Goal: Information Seeking & Learning: Learn about a topic

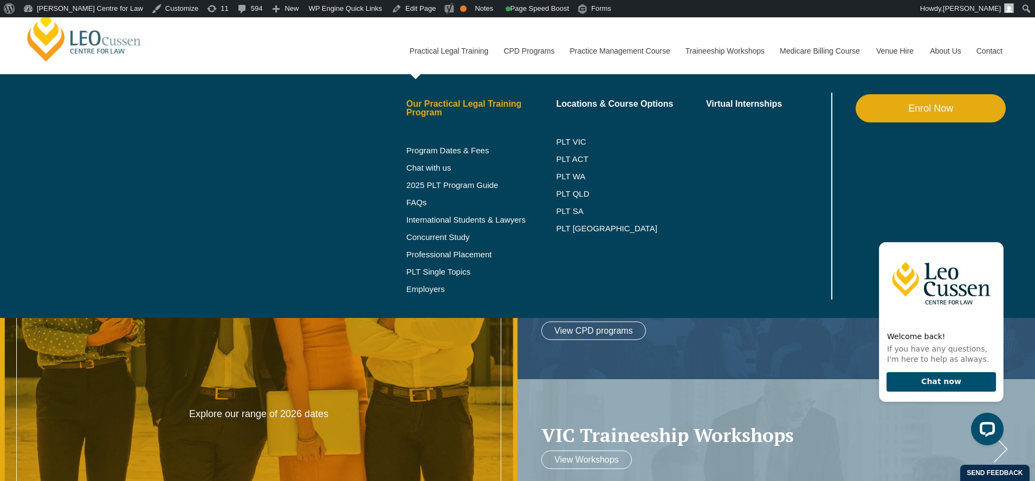
click at [443, 105] on link "Our Practical Legal Training Program" at bounding box center [481, 108] width 150 height 17
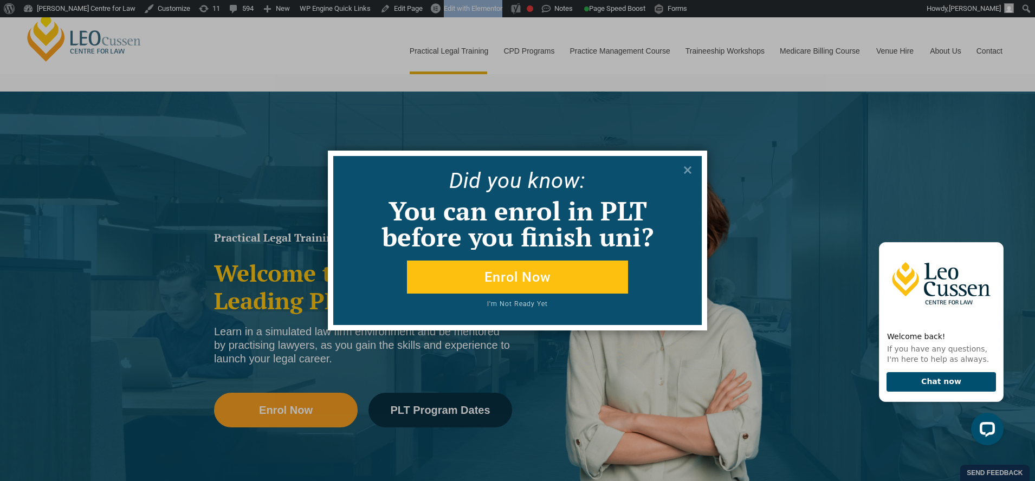
drag, startPoint x: 690, startPoint y: 168, endPoint x: 650, endPoint y: 197, distance: 48.9
click at [690, 168] on icon at bounding box center [688, 170] width 8 height 8
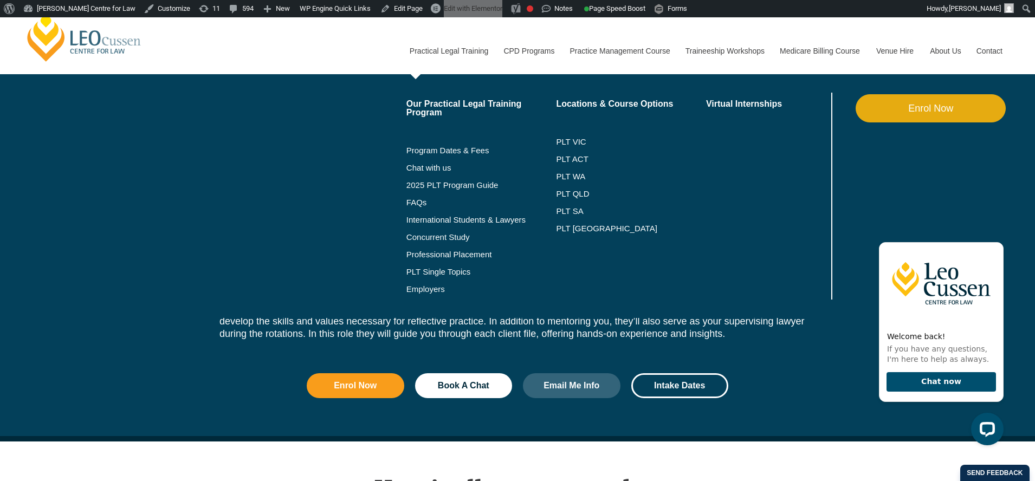
scroll to position [1306, 0]
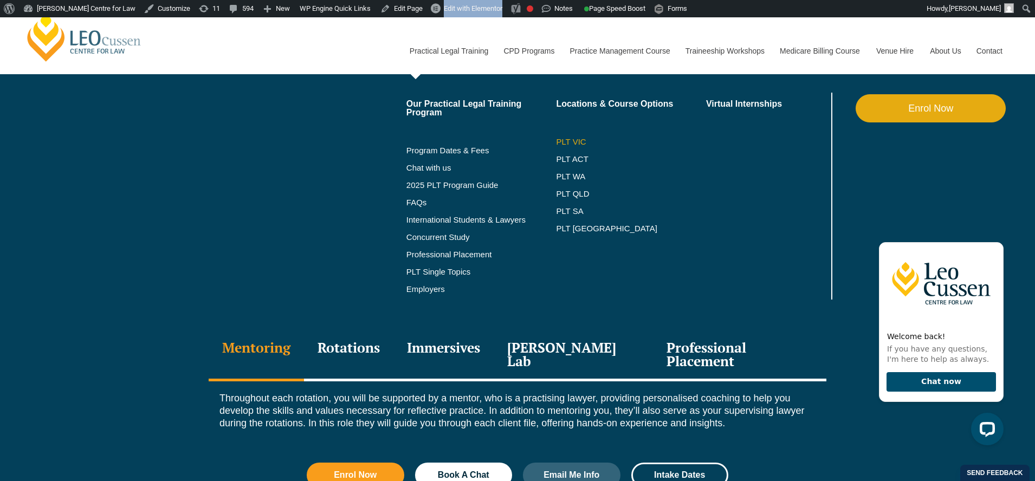
click at [565, 141] on link "PLT VIC" at bounding box center [631, 142] width 150 height 9
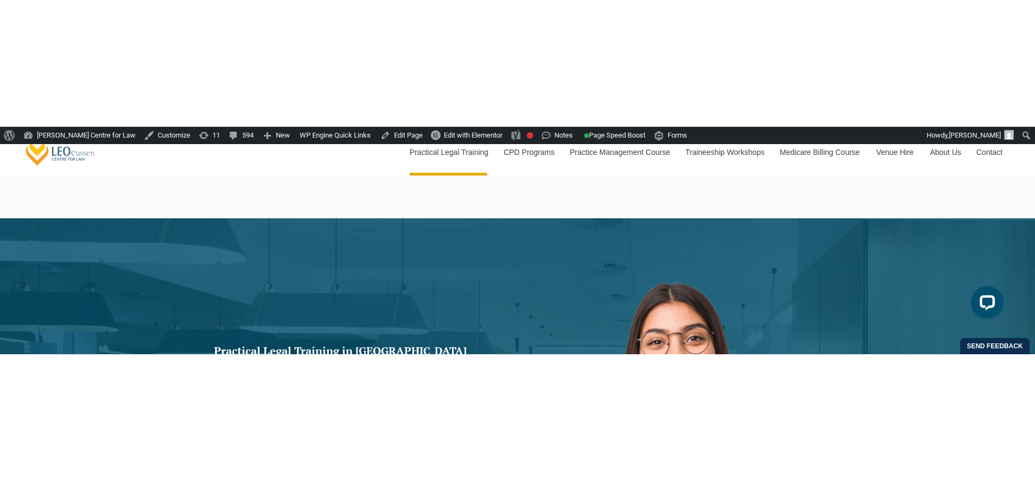
scroll to position [46, 0]
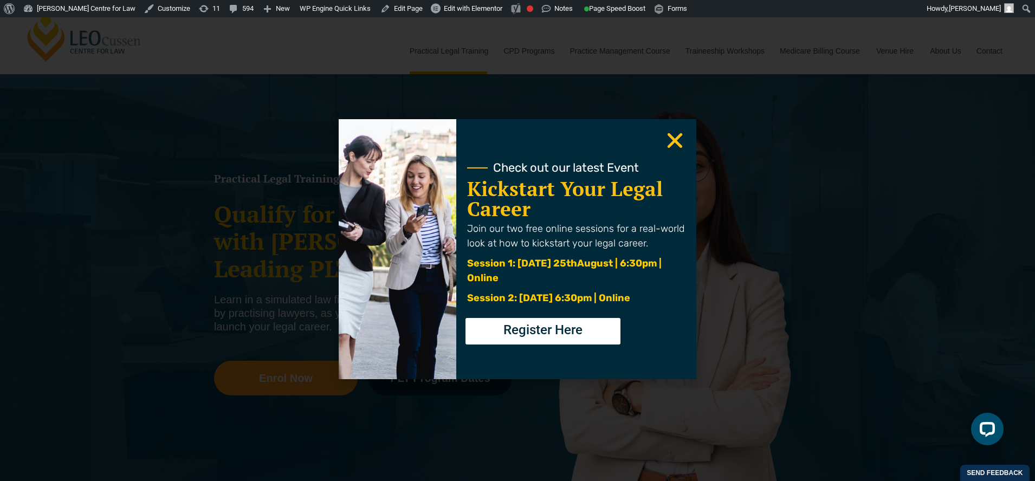
click at [664, 144] on icon "Close" at bounding box center [674, 140] width 21 height 21
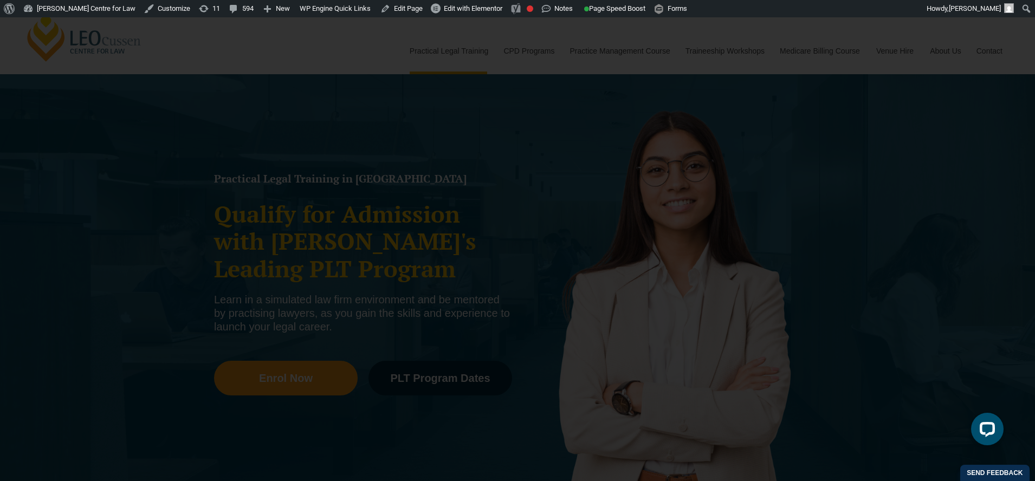
click at [670, 143] on use "Close" at bounding box center [675, 140] width 15 height 15
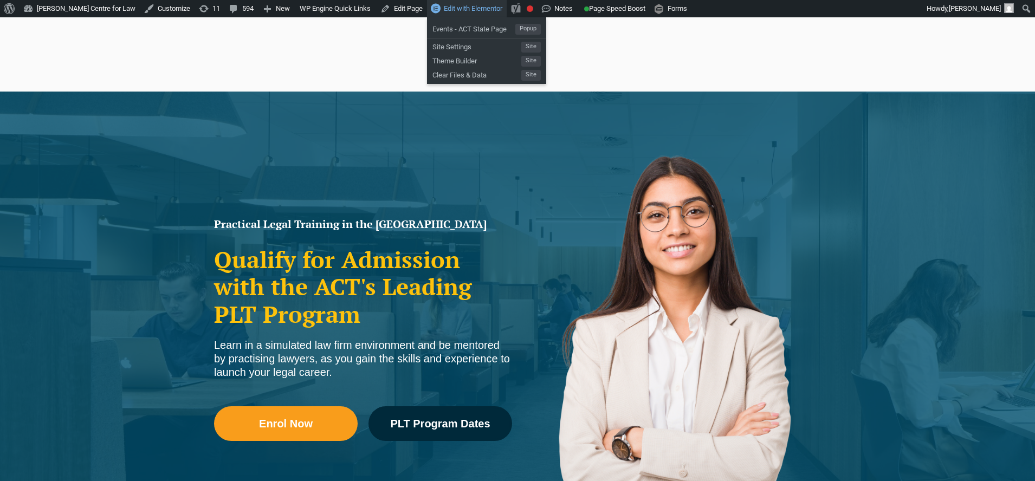
click at [458, 9] on span "Edit with Elementor" at bounding box center [473, 8] width 59 height 8
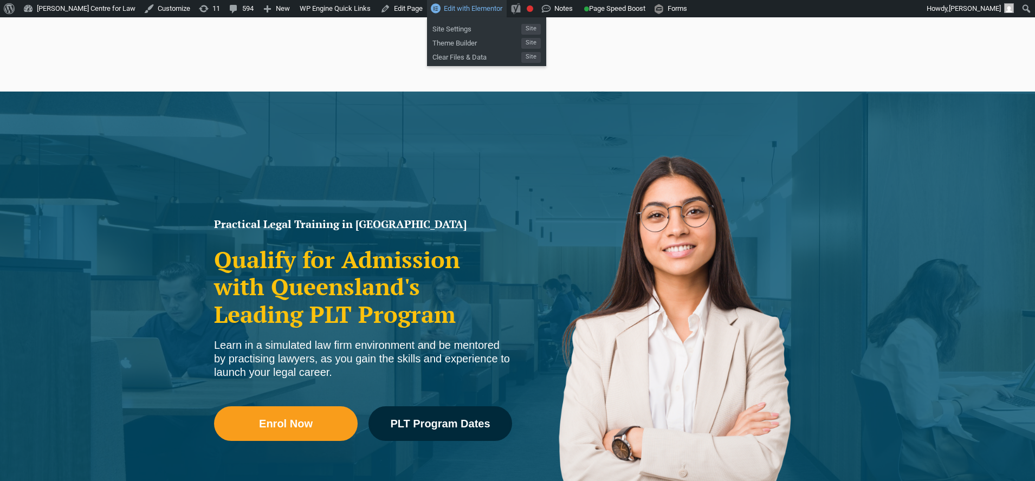
click at [474, 9] on span "Edit with Elementor" at bounding box center [473, 8] width 59 height 8
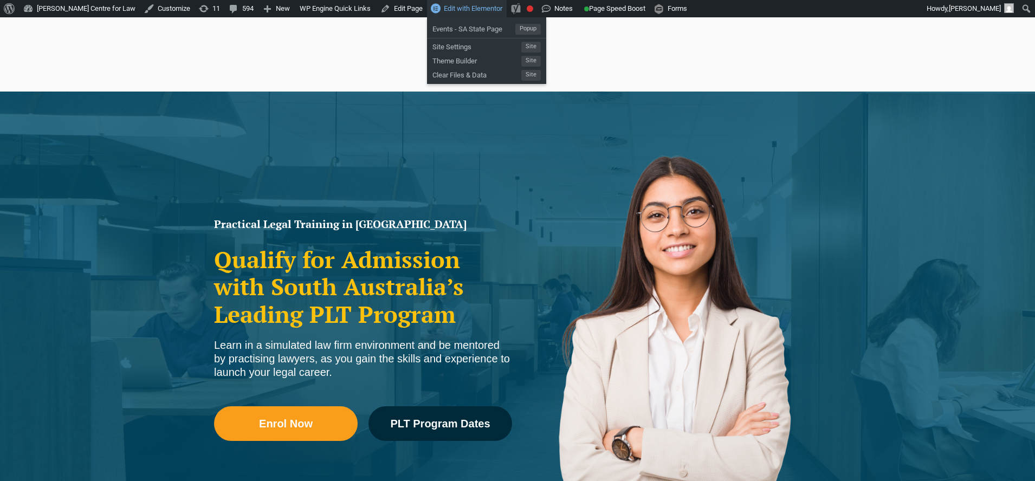
click at [476, 9] on span "Edit with Elementor" at bounding box center [473, 8] width 59 height 8
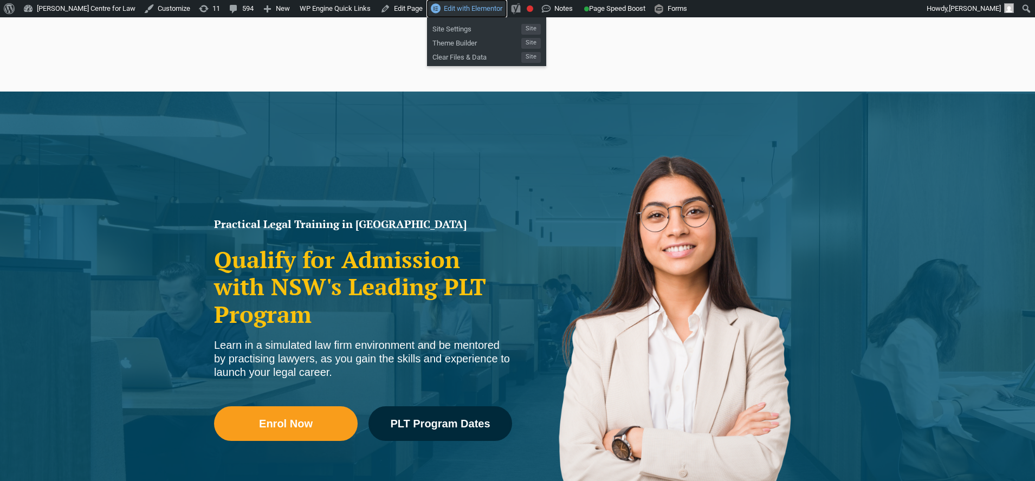
click at [460, 7] on span "Edit with Elementor" at bounding box center [473, 8] width 59 height 8
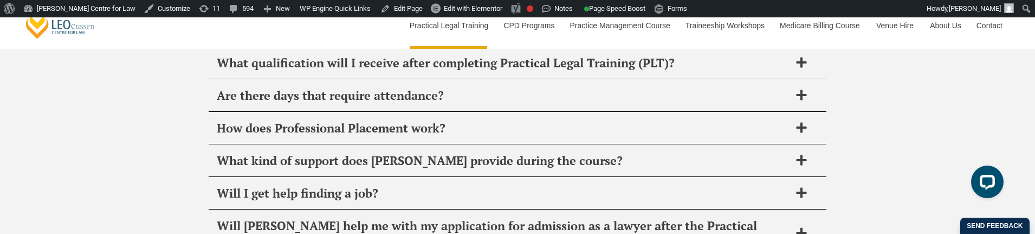
click at [89, 211] on div "FAQ's It’s normal to have questions about Practical Legal Training (PLT) and we…" at bounding box center [517, 222] width 1035 height 816
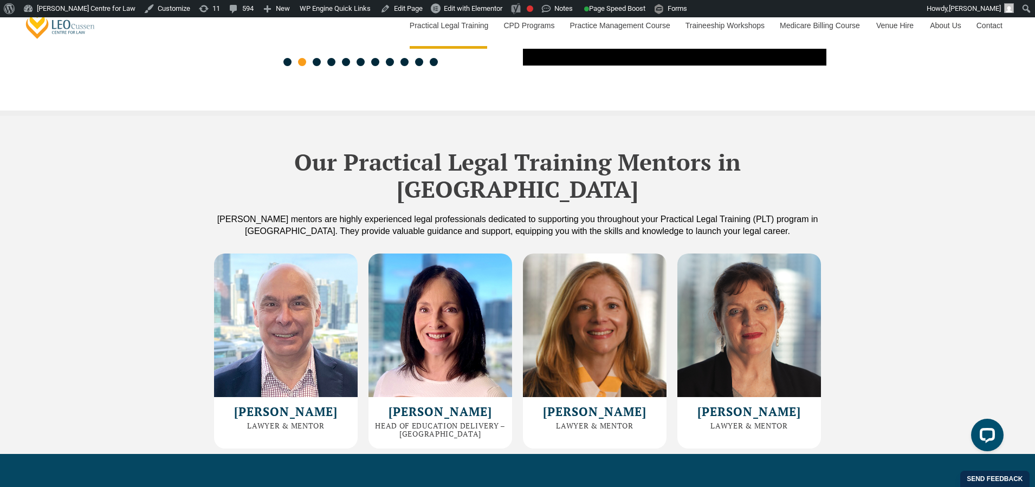
scroll to position [2792, 0]
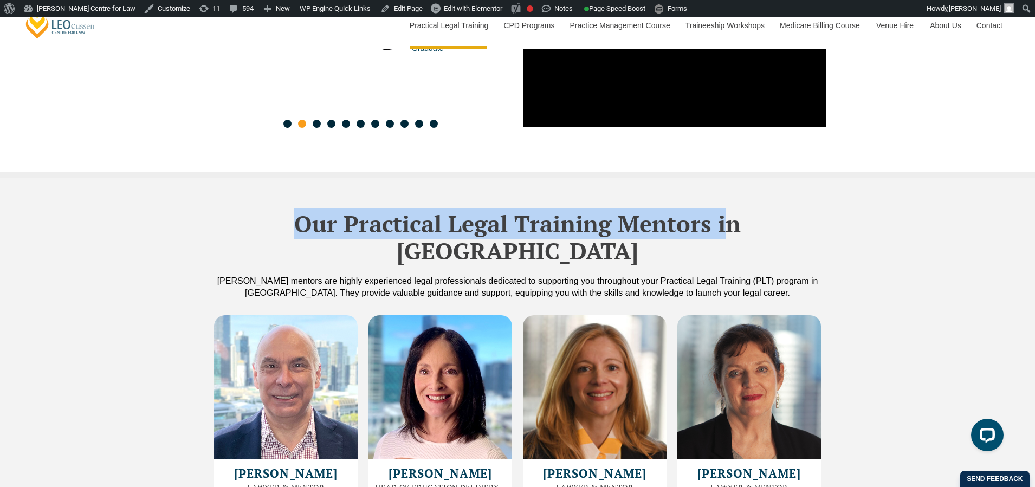
drag, startPoint x: 230, startPoint y: 193, endPoint x: 659, endPoint y: 191, distance: 428.6
click at [659, 210] on h2 "Our Practical Legal Training Mentors in Queensland" at bounding box center [518, 237] width 618 height 55
click at [476, 210] on h2 "Our Practical Legal Training Mentors in Queensland" at bounding box center [518, 237] width 618 height 55
drag, startPoint x: 274, startPoint y: 192, endPoint x: 686, endPoint y: 191, distance: 412.4
click at [686, 210] on h2 "Our Practical Legal Training Mentors in Queensland" at bounding box center [518, 237] width 618 height 55
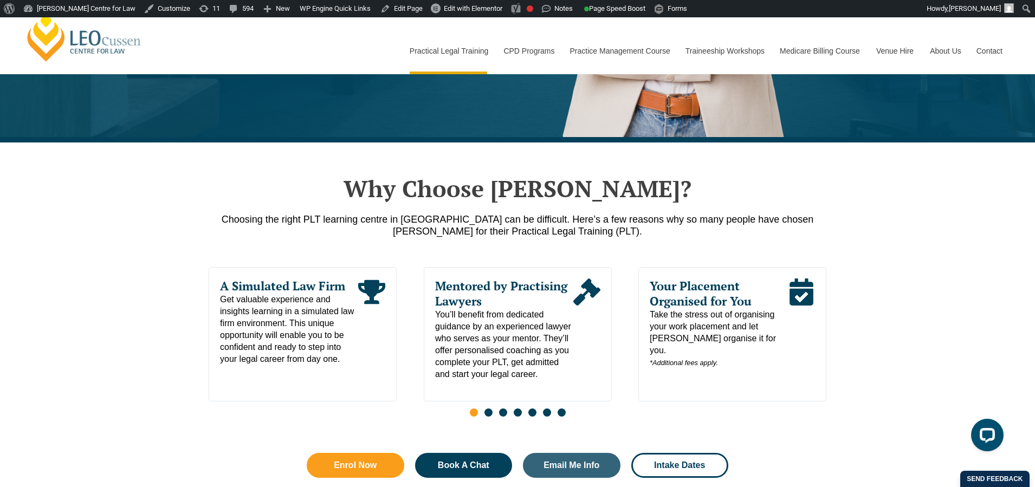
scroll to position [0, 0]
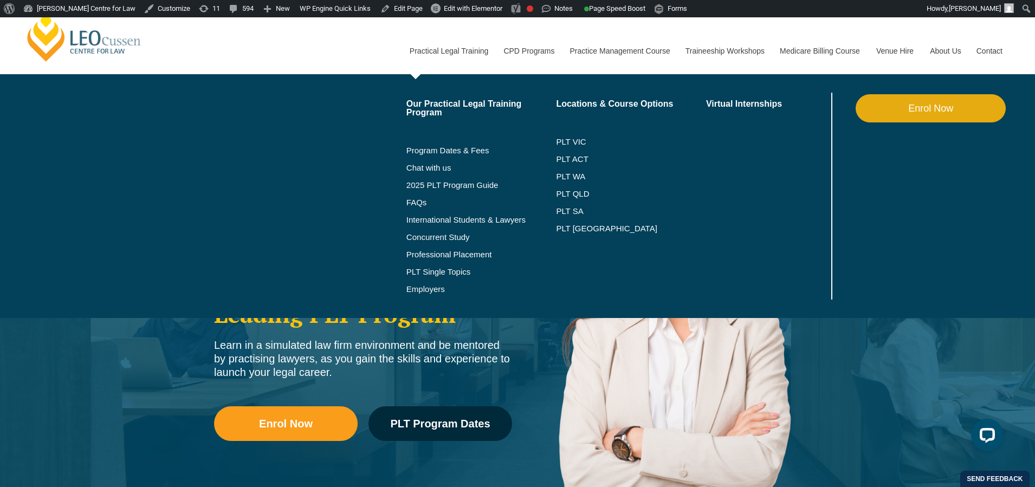
click at [436, 48] on link "Practical Legal Training" at bounding box center [449, 51] width 94 height 47
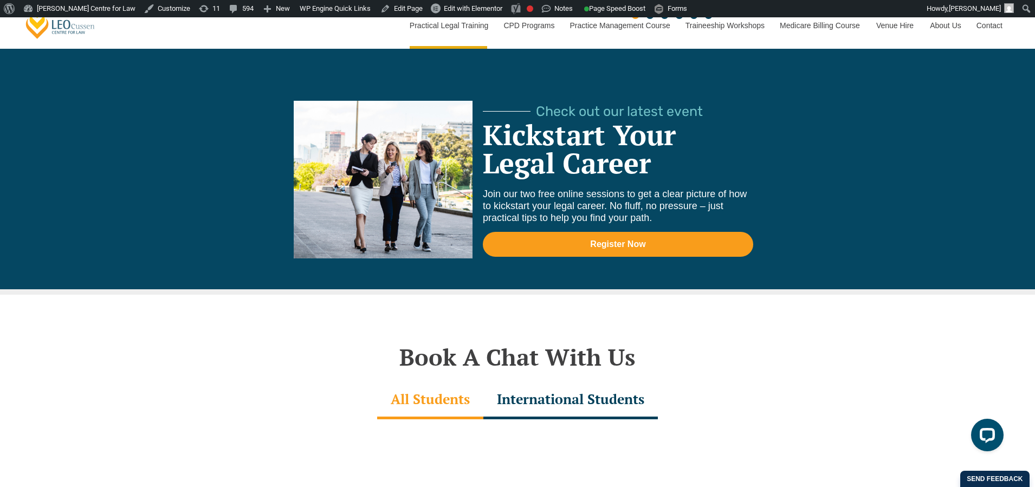
scroll to position [3061, 0]
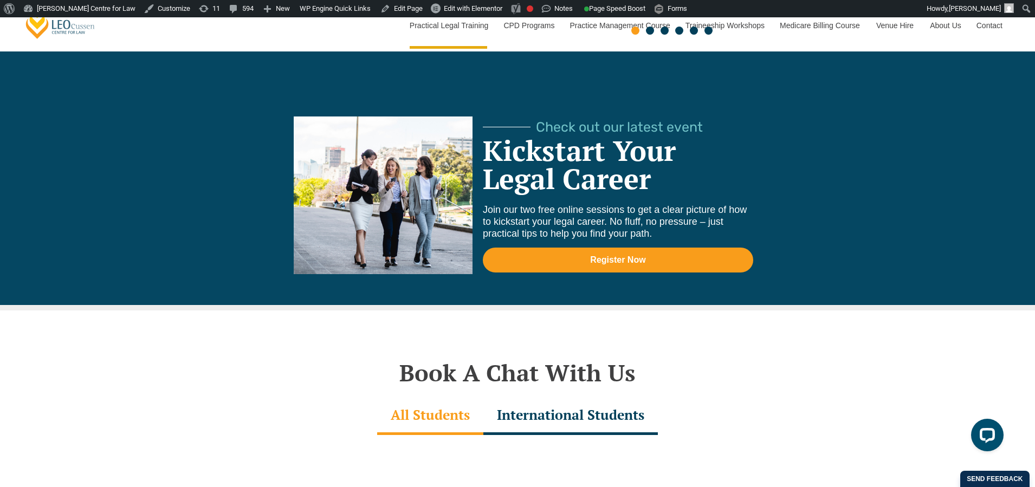
click at [601, 253] on div "Register Now" at bounding box center [618, 260] width 270 height 25
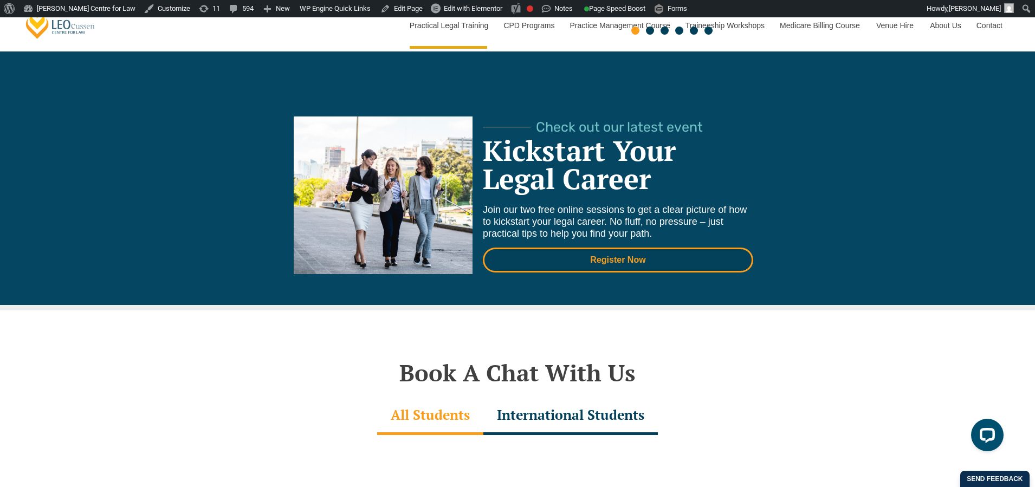
click at [601, 248] on link "Register Now" at bounding box center [618, 260] width 270 height 25
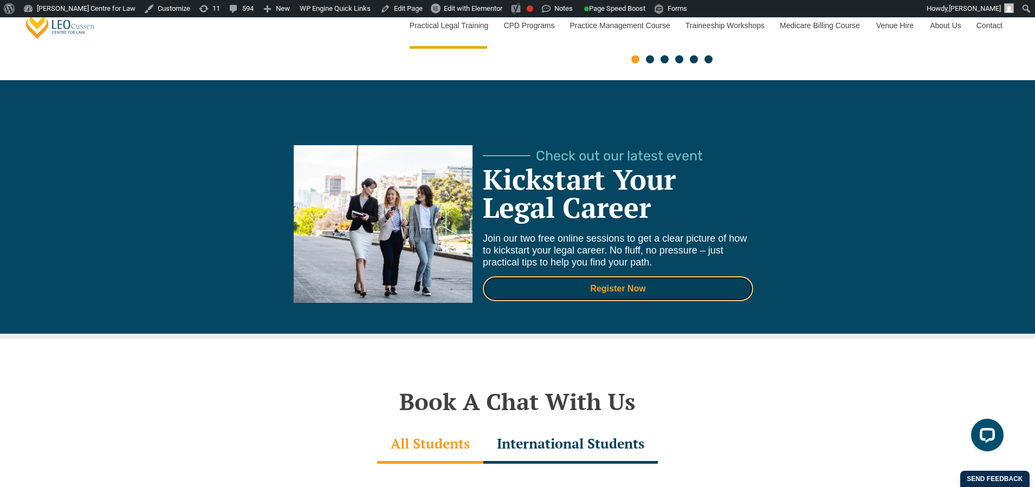
scroll to position [3032, 0]
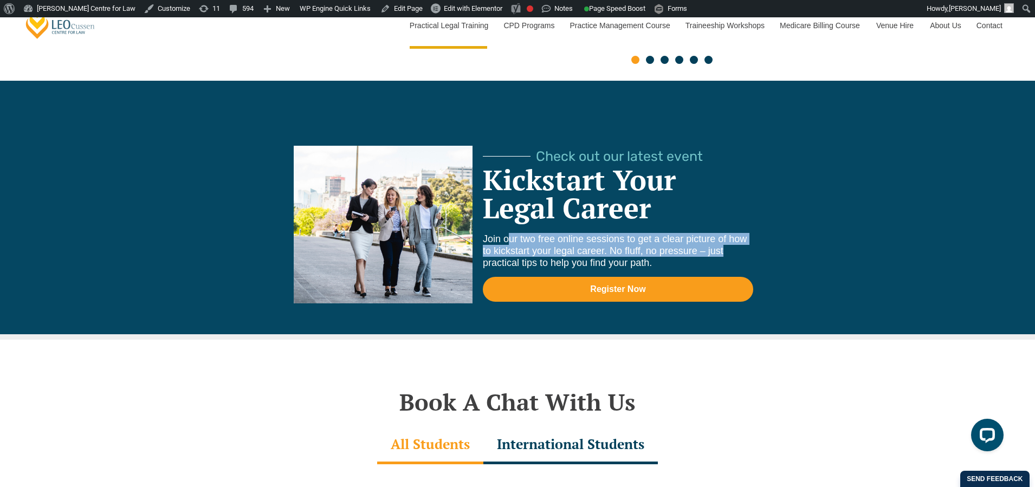
drag, startPoint x: 524, startPoint y: 223, endPoint x: 755, endPoint y: 228, distance: 231.4
click at [755, 228] on div "Check out our latest event Kickstart Your Legal Career Join our two free online…" at bounding box center [523, 240] width 573 height 189
click at [759, 230] on div "Check out our latest event Kickstart Your Legal Career Join our two free online…" at bounding box center [523, 240] width 573 height 189
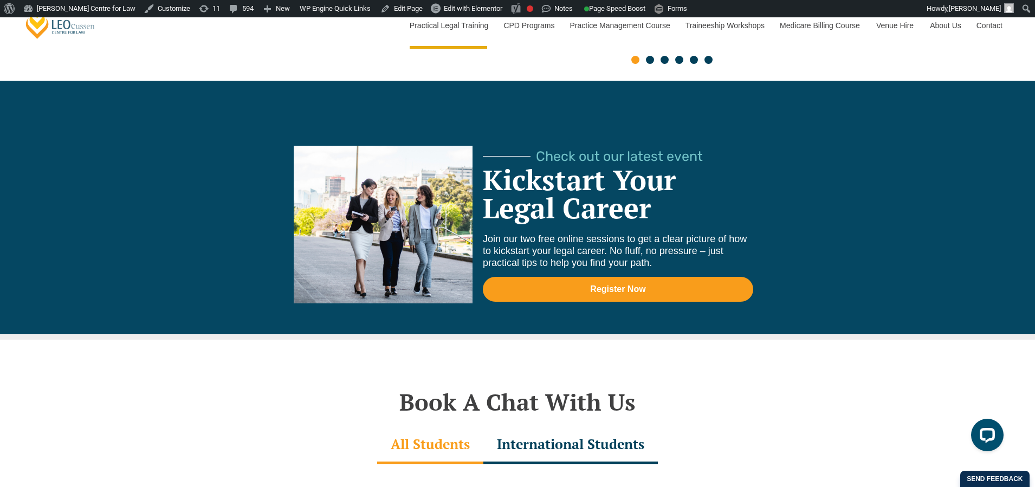
drag, startPoint x: 644, startPoint y: 232, endPoint x: 715, endPoint y: 234, distance: 70.5
click at [715, 245] on span ". No fluff, no pressure – just practical tips to help you find your path." at bounding box center [603, 256] width 241 height 23
click at [709, 245] on p "Join our two free online sessions to get a clear picture of how to kickstart yo…" at bounding box center [618, 251] width 270 height 36
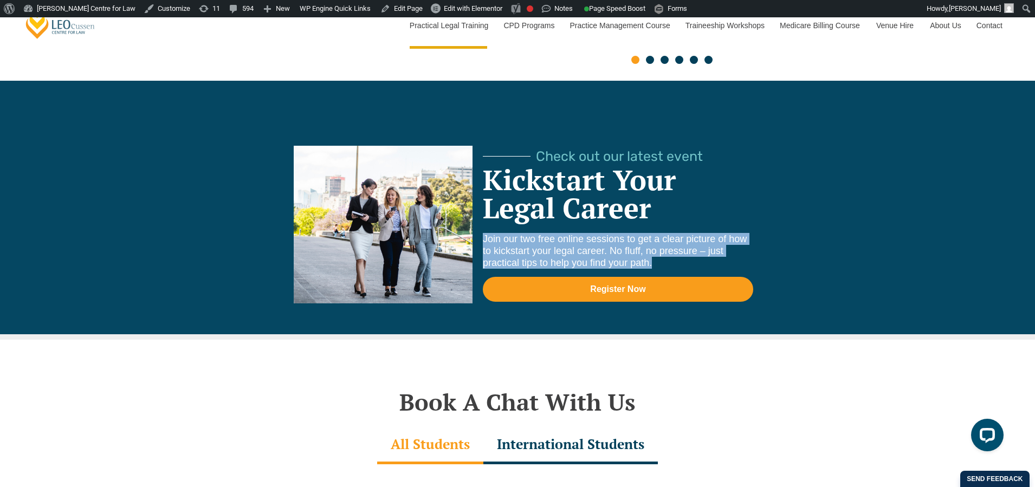
drag, startPoint x: 743, startPoint y: 249, endPoint x: 484, endPoint y: 218, distance: 260.9
click at [484, 233] on div "Join our two free online sessions to get a clear picture of how to kickstart yo…" at bounding box center [618, 253] width 270 height 41
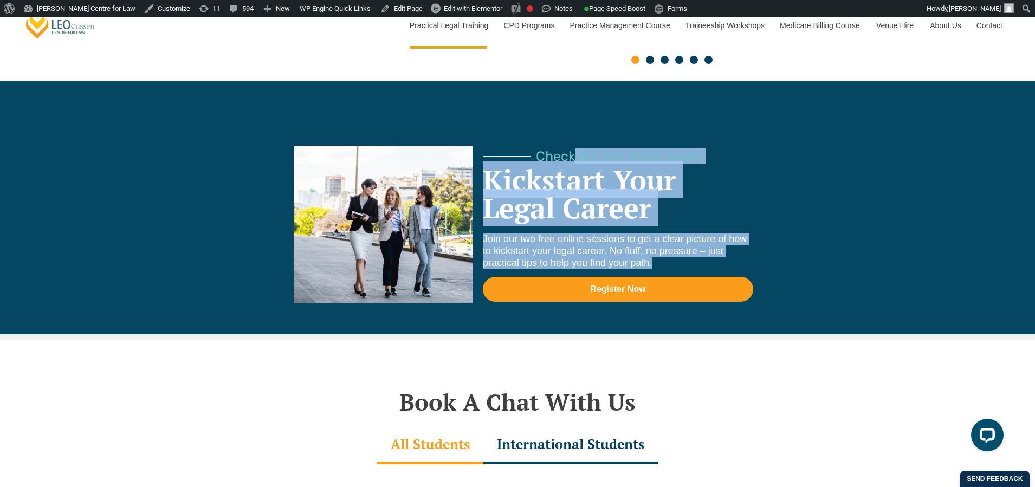
drag, startPoint x: 483, startPoint y: 136, endPoint x: 692, endPoint y: 247, distance: 236.6
click at [692, 247] on div "Check out our latest event Kickstart Your Legal Career Join our two free online…" at bounding box center [618, 240] width 270 height 189
click at [808, 243] on div "Check out our latest event Kickstart Your Legal Career Join our two free online…" at bounding box center [523, 240] width 573 height 189
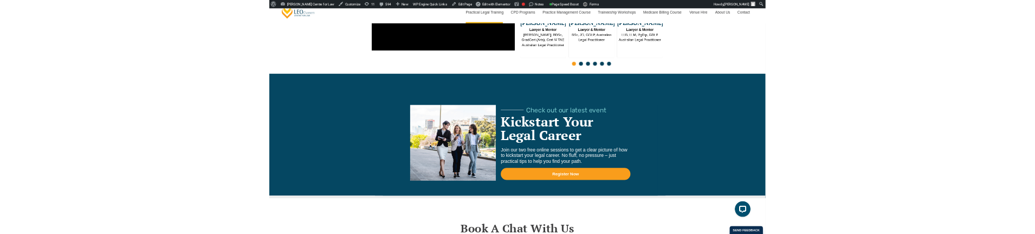
scroll to position [2965, 0]
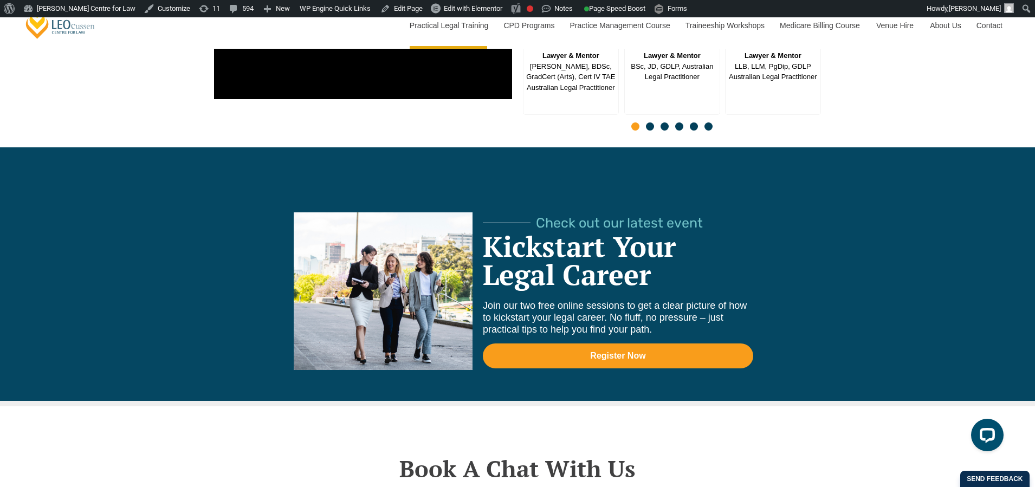
click at [668, 300] on span "Join our two free online sessions to get a clear picture of how to kickstart yo…" at bounding box center [615, 311] width 264 height 23
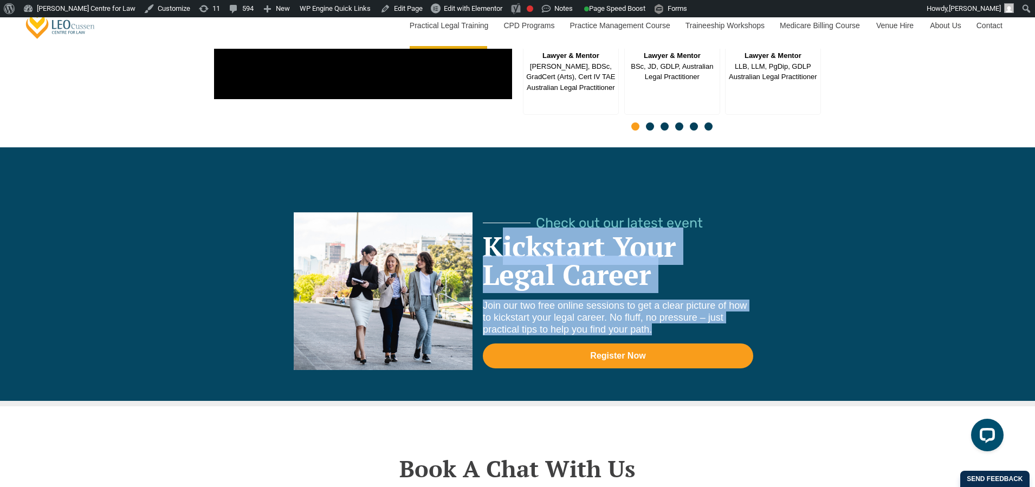
drag, startPoint x: 670, startPoint y: 305, endPoint x: 494, endPoint y: 226, distance: 193.1
click at [494, 226] on div "Check out our latest event Kickstart Your Legal Career Join our two free online…" at bounding box center [618, 306] width 270 height 189
click at [503, 228] on link "Kickstart Your Legal Career" at bounding box center [579, 261] width 193 height 66
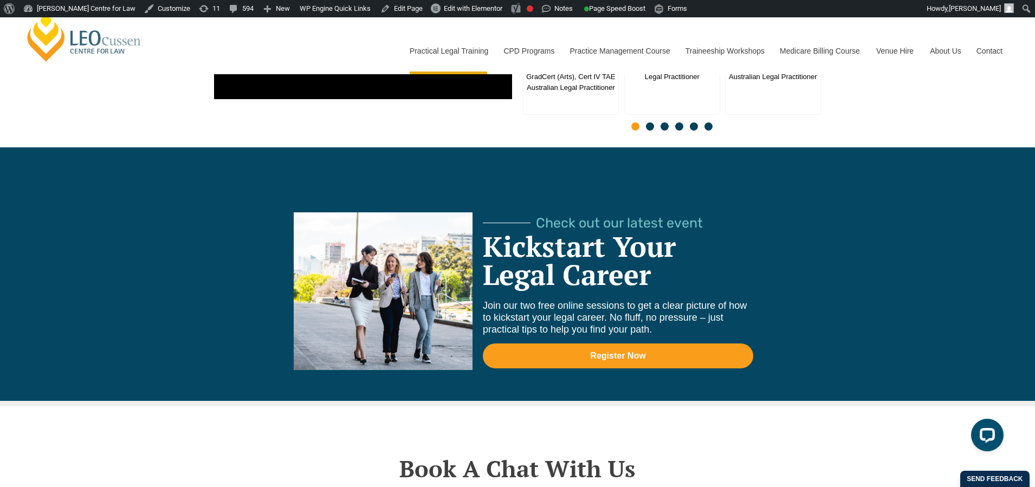
click at [209, 189] on div at bounding box center [215, 290] width 12 height 221
click at [856, 179] on div "Check out our latest event Kickstart Your Legal Career Join our two free online…" at bounding box center [517, 276] width 1035 height 259
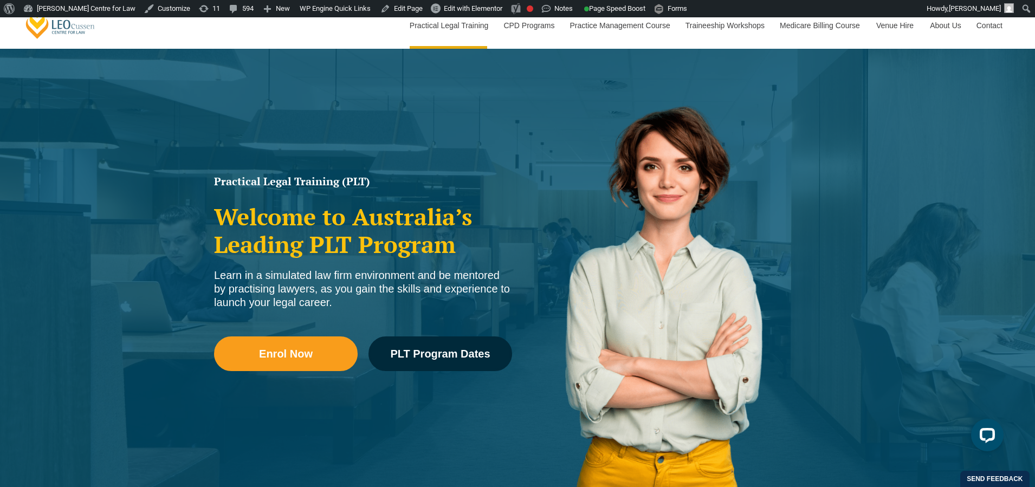
scroll to position [0, 0]
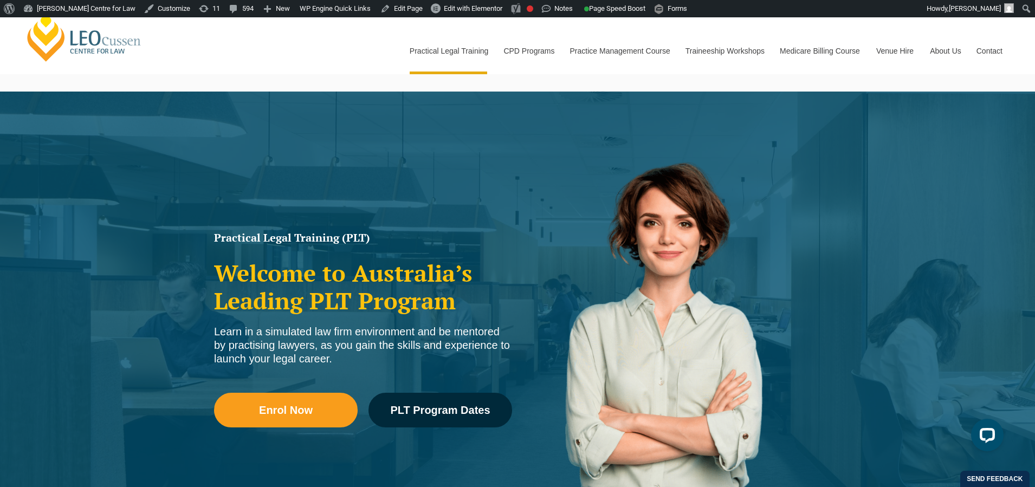
click at [211, 225] on div "Practical Legal Training (PLT) Welcome to Australia’s Leading PLT Program Learn…" at bounding box center [517, 330] width 1035 height 477
drag, startPoint x: 209, startPoint y: 231, endPoint x: 396, endPoint y: 359, distance: 226.8
click at [398, 359] on div "Practical Legal Training (PLT) Welcome to Australia’s Leading PLT Program Learn…" at bounding box center [363, 343] width 309 height 233
click at [382, 358] on div "Learn in a simulated law firm environment and be mentored by practising lawyers…" at bounding box center [363, 345] width 298 height 41
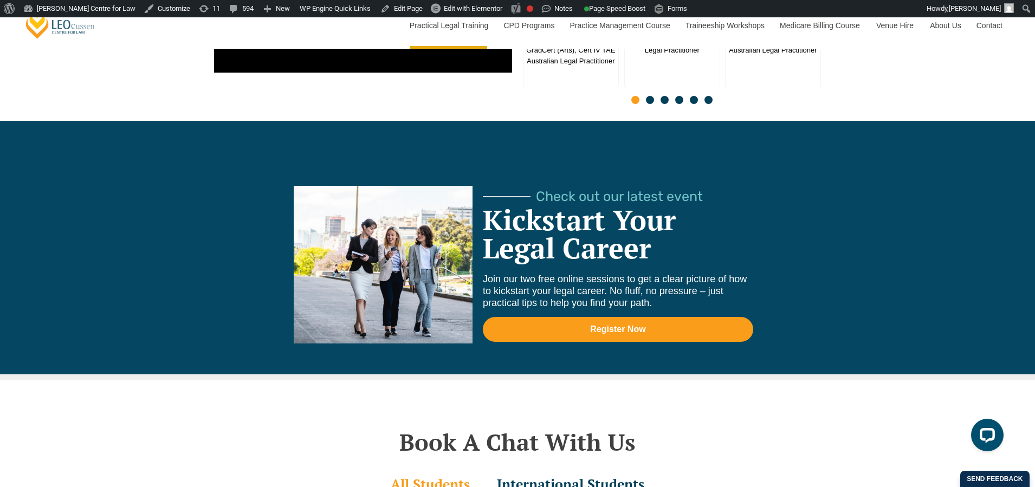
scroll to position [2989, 0]
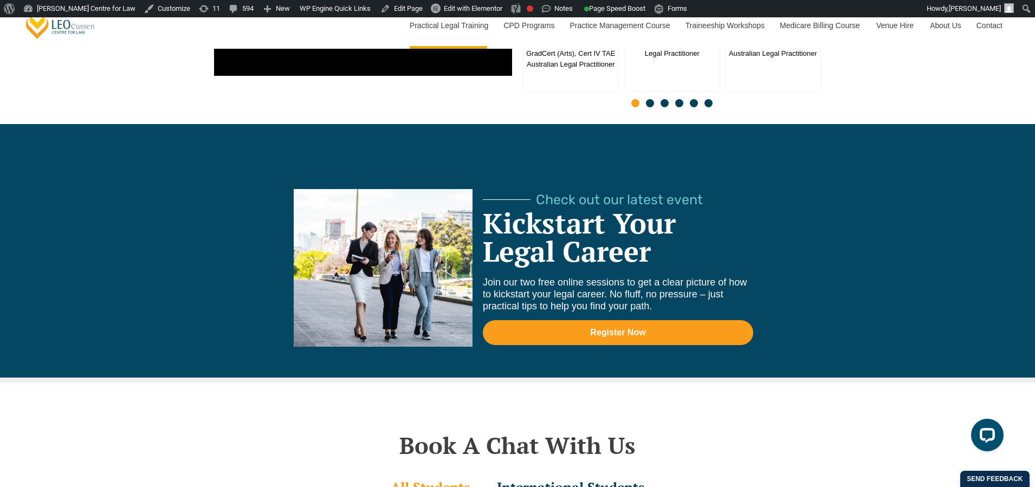
click at [840, 277] on div "Check out our latest event Kickstart Your Legal Career Join our two free online…" at bounding box center [517, 253] width 1035 height 259
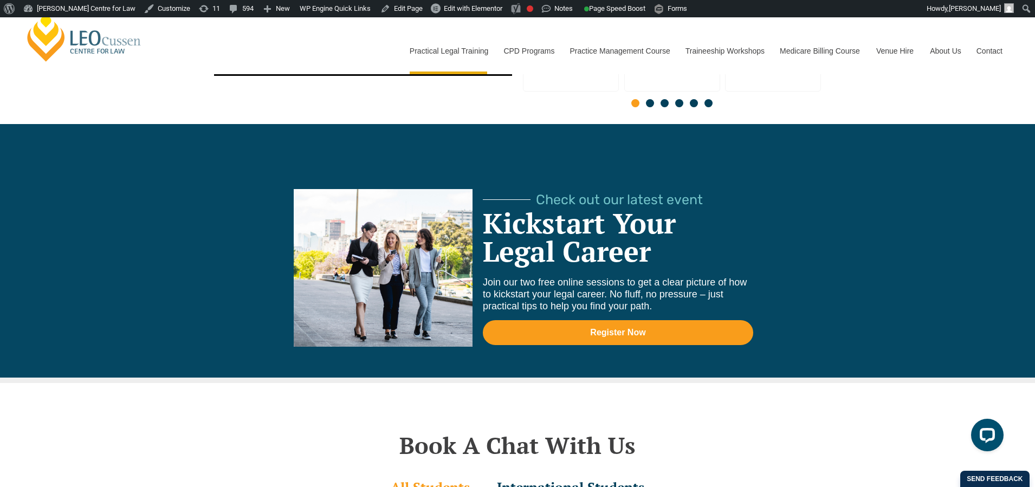
click at [150, 159] on div "Check out our latest event Kickstart Your Legal Career Join our two free online…" at bounding box center [517, 253] width 1035 height 259
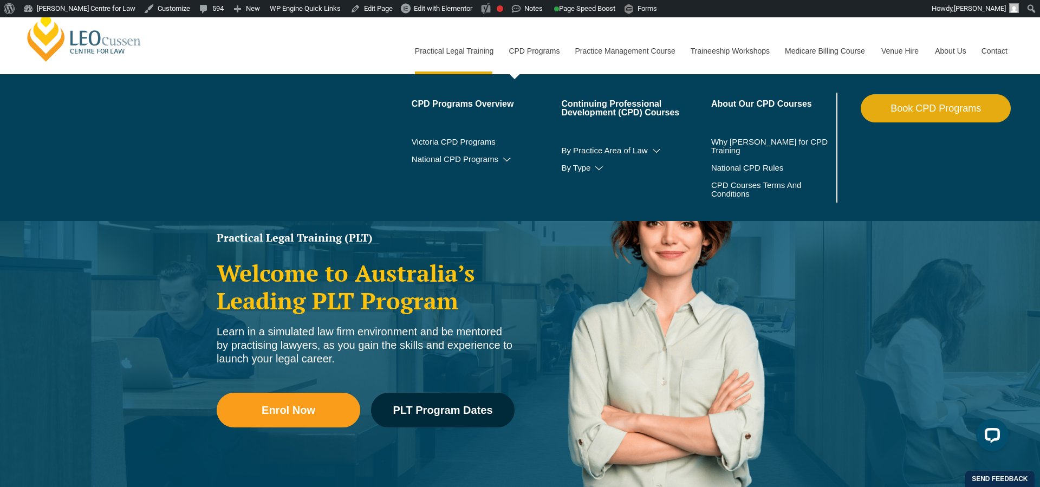
click at [454, 146] on li "Victoria CPD Programs" at bounding box center [487, 141] width 150 height 17
click at [454, 141] on link "Victoria CPD Programs" at bounding box center [487, 142] width 150 height 9
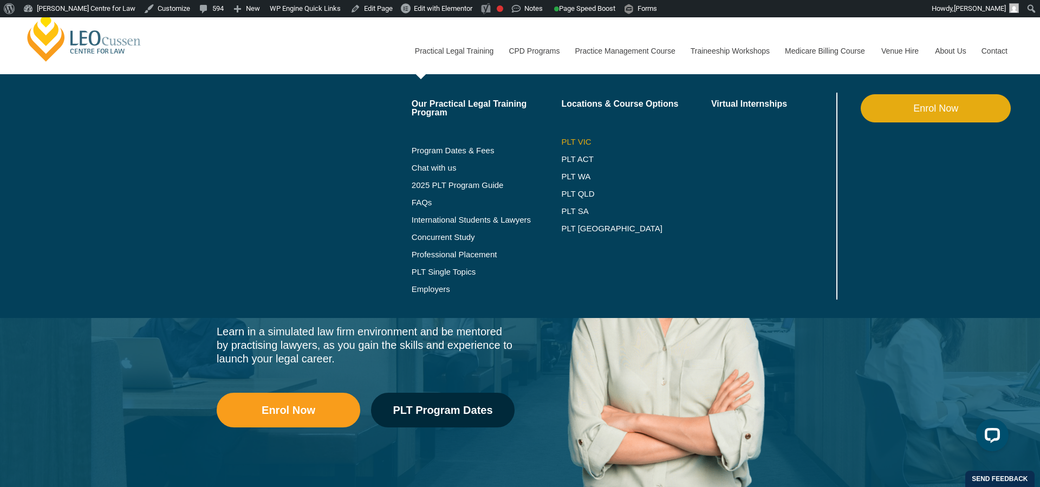
click at [561, 141] on link "PLT VIC" at bounding box center [636, 142] width 150 height 9
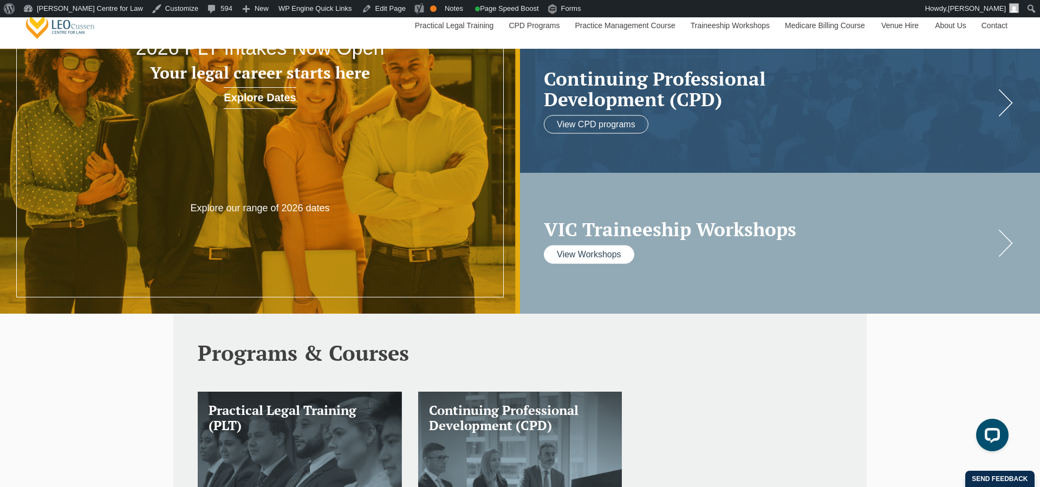
scroll to position [209, 0]
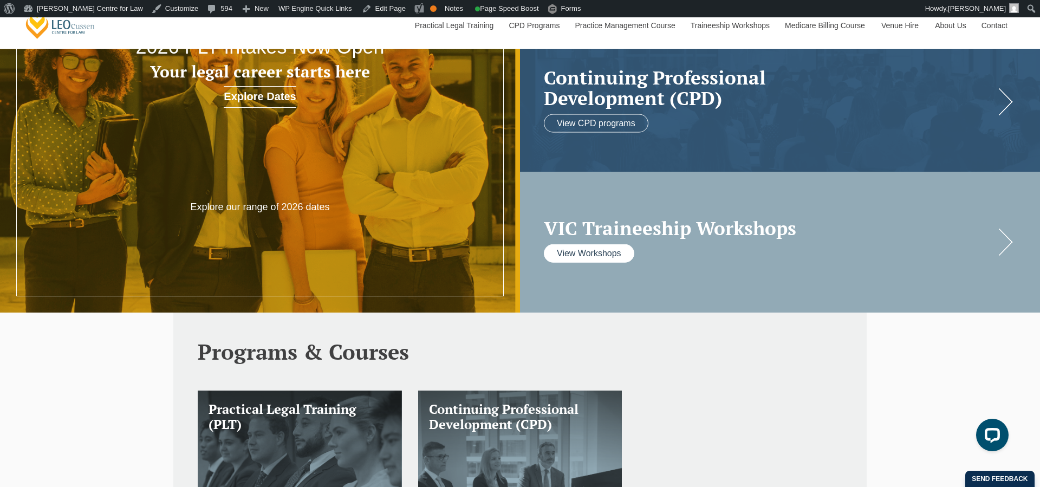
click at [601, 253] on link "View Workshops" at bounding box center [589, 253] width 90 height 18
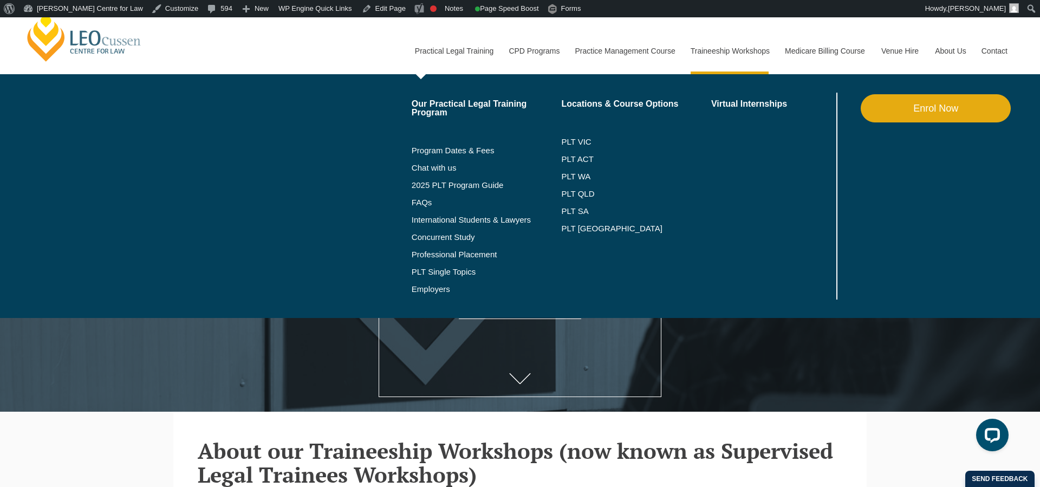
click at [446, 53] on link "Practical Legal Training" at bounding box center [454, 51] width 94 height 47
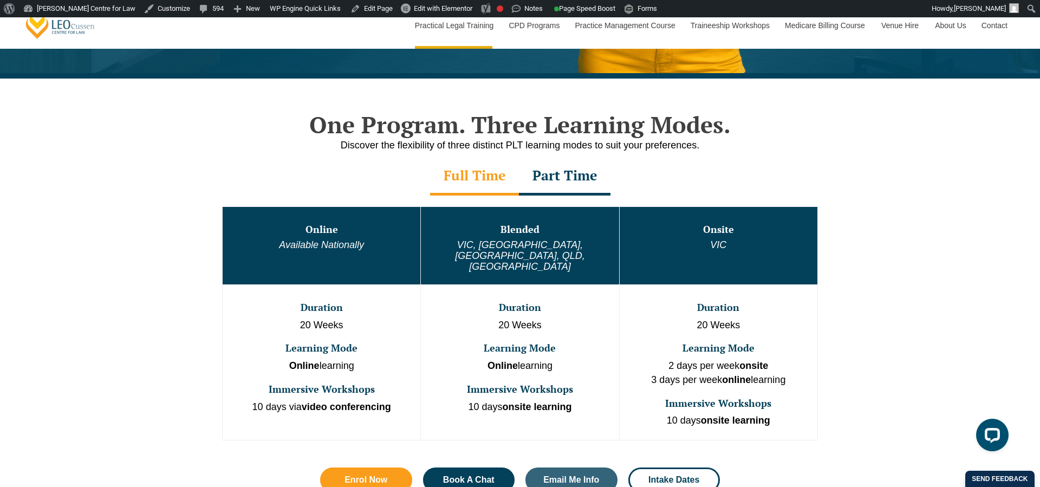
scroll to position [490, 0]
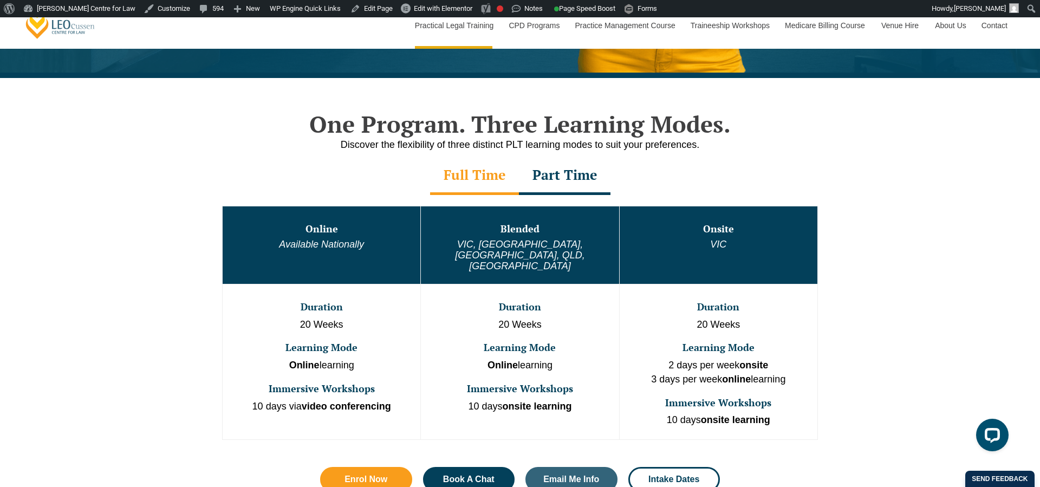
click at [567, 178] on div "Part Time" at bounding box center [565, 176] width 92 height 38
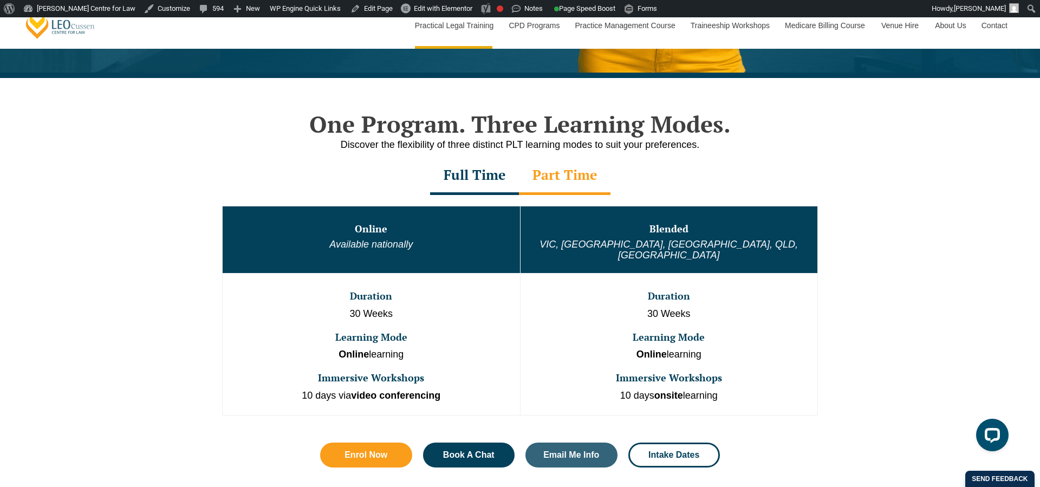
click at [470, 176] on div "Full Time" at bounding box center [474, 176] width 89 height 38
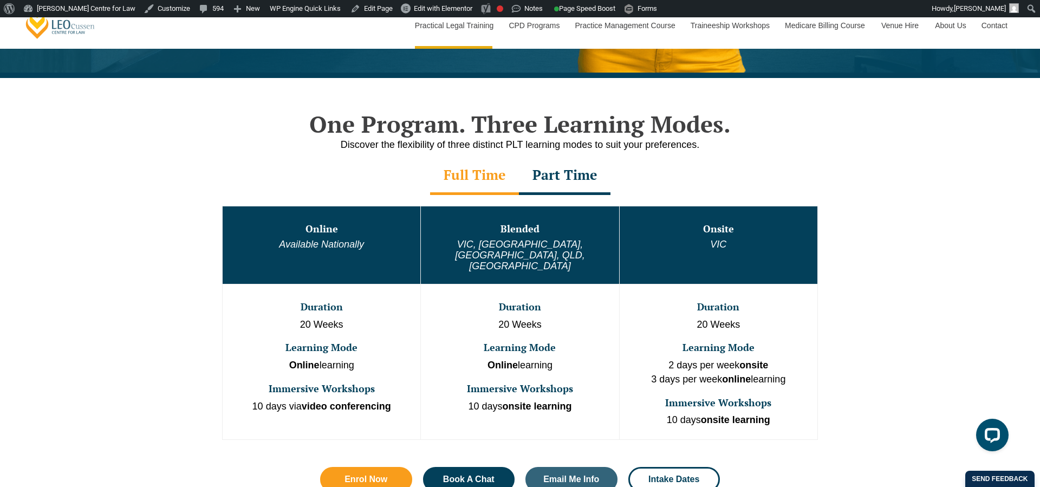
click at [551, 176] on div "Part Time" at bounding box center [565, 176] width 92 height 38
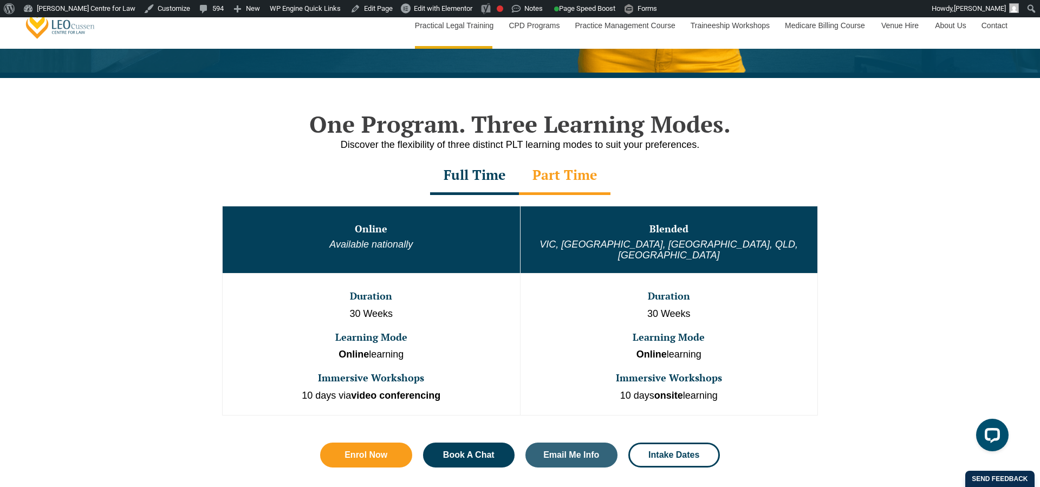
click at [469, 176] on div "Full Time" at bounding box center [474, 176] width 89 height 38
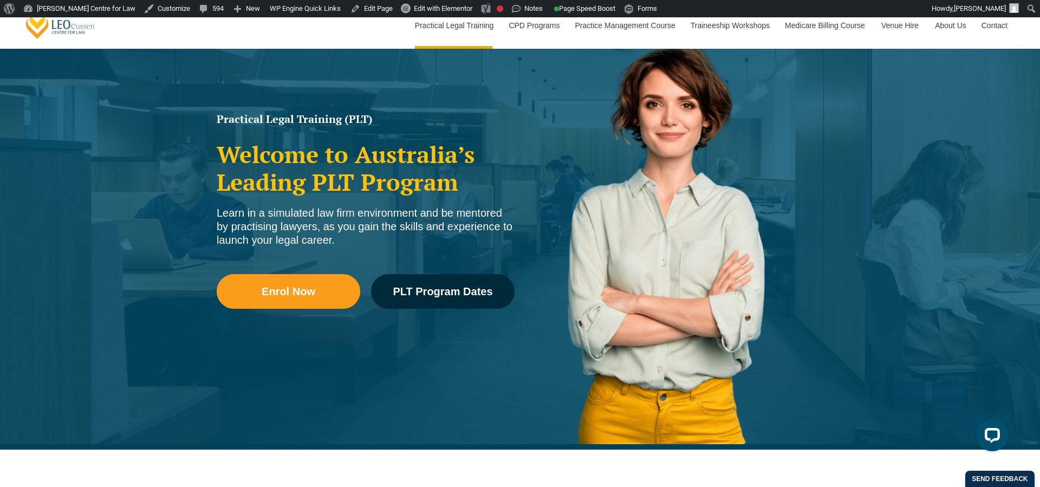
scroll to position [0, 0]
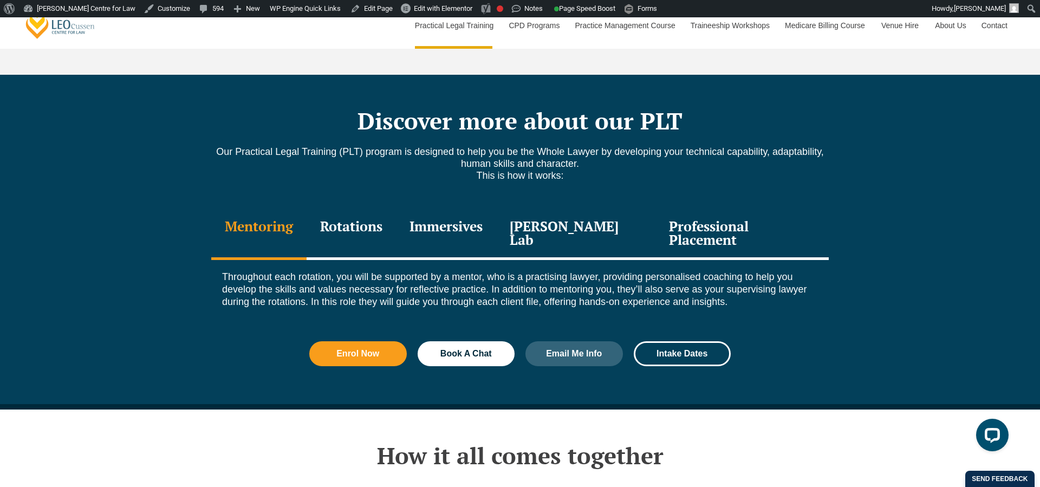
drag, startPoint x: 368, startPoint y: 205, endPoint x: 412, endPoint y: 209, distance: 43.5
click at [368, 209] on div "Rotations" at bounding box center [351, 234] width 89 height 51
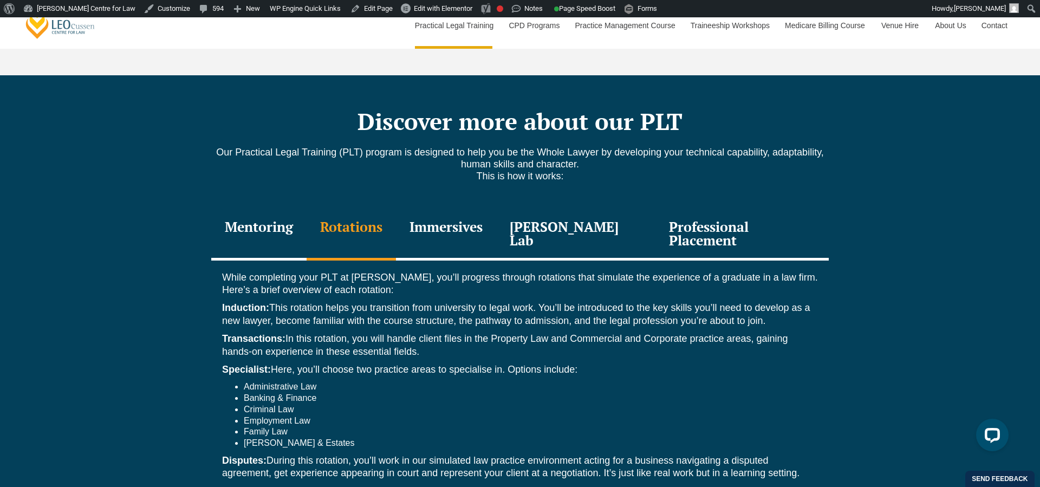
click at [473, 209] on div "Immersives" at bounding box center [446, 234] width 100 height 51
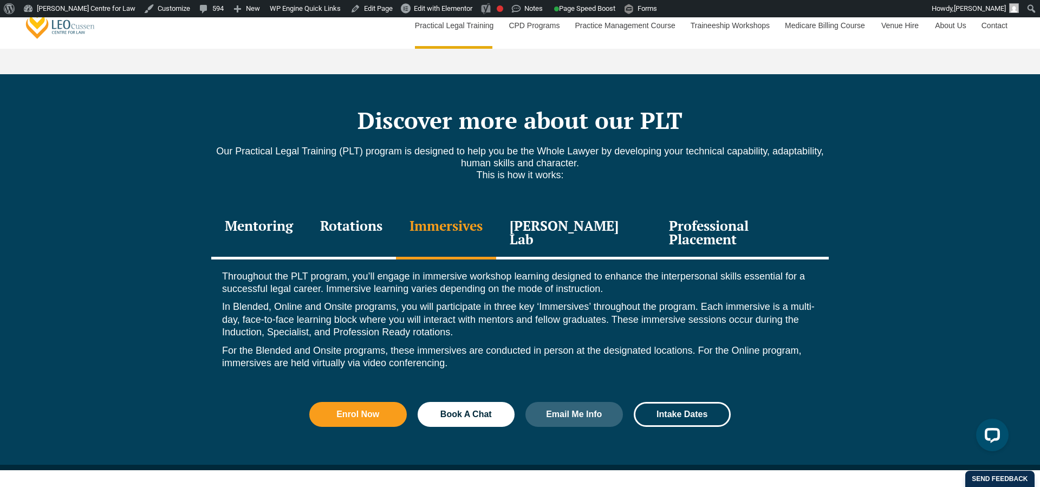
click at [396, 208] on div "Rotations" at bounding box center [351, 233] width 89 height 51
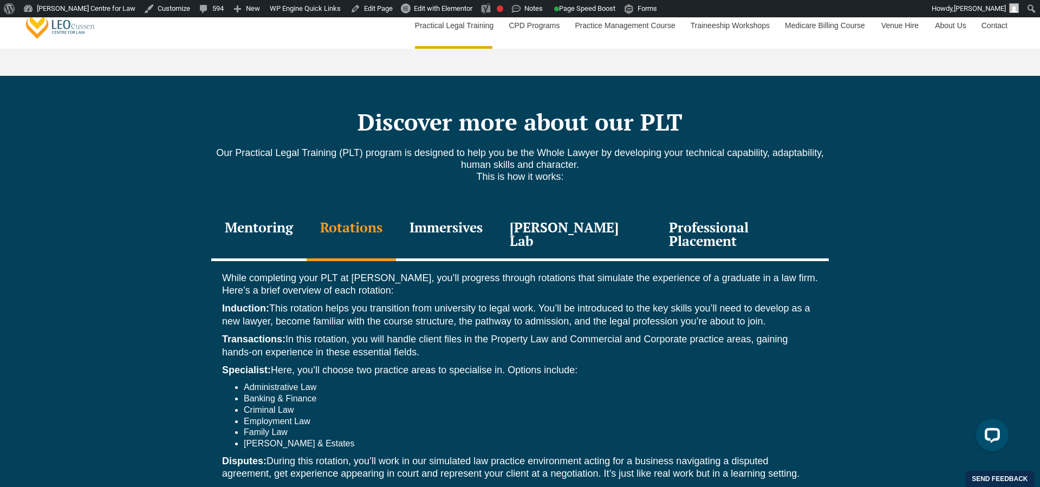
scroll to position [1451, 0]
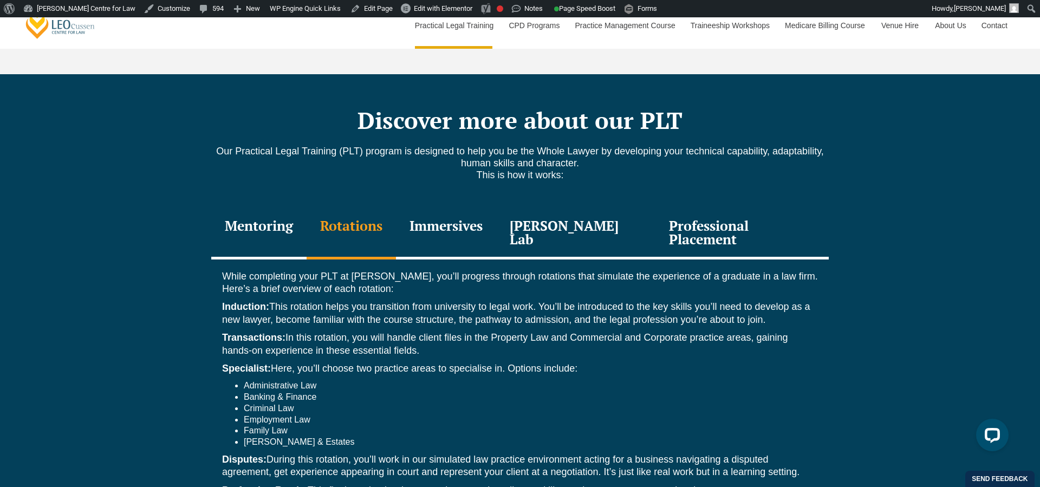
click at [457, 208] on div "Immersives" at bounding box center [446, 233] width 100 height 51
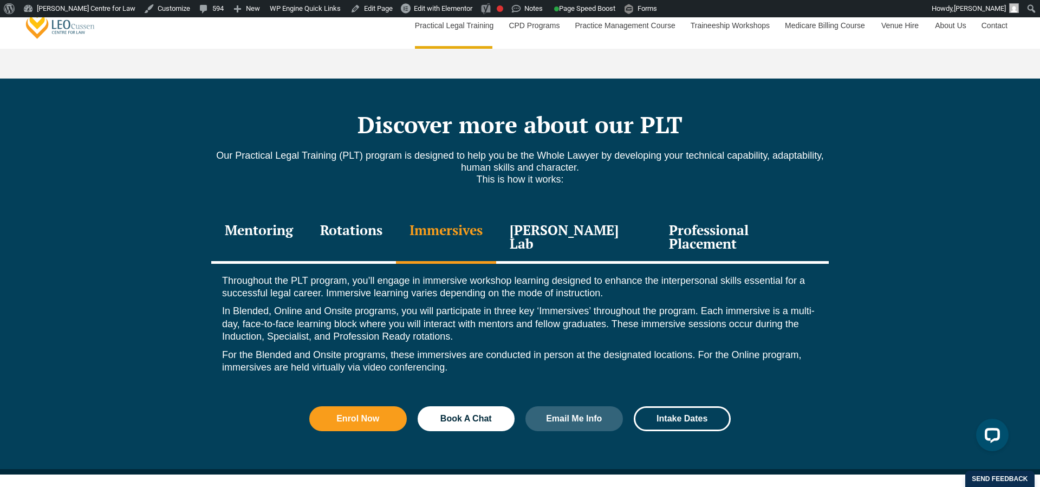
click at [567, 212] on div "[PERSON_NAME] Lab" at bounding box center [575, 237] width 159 height 51
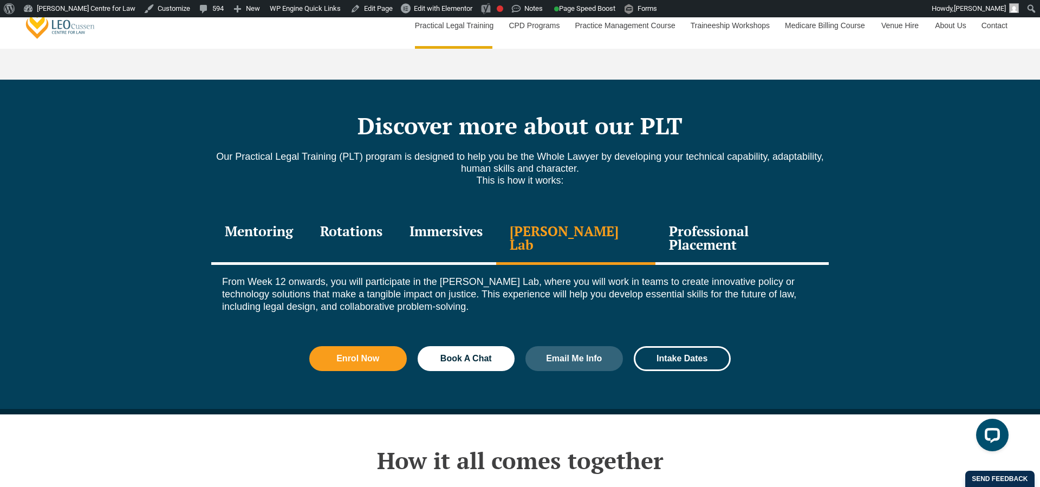
click at [725, 214] on div "Professional Placement" at bounding box center [742, 239] width 173 height 51
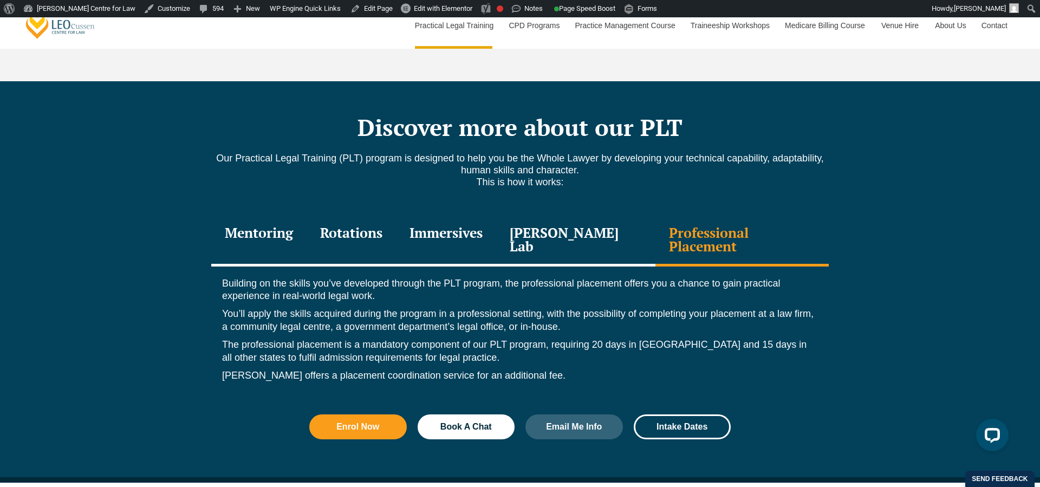
click at [279, 215] on div "Mentoring" at bounding box center [258, 240] width 95 height 51
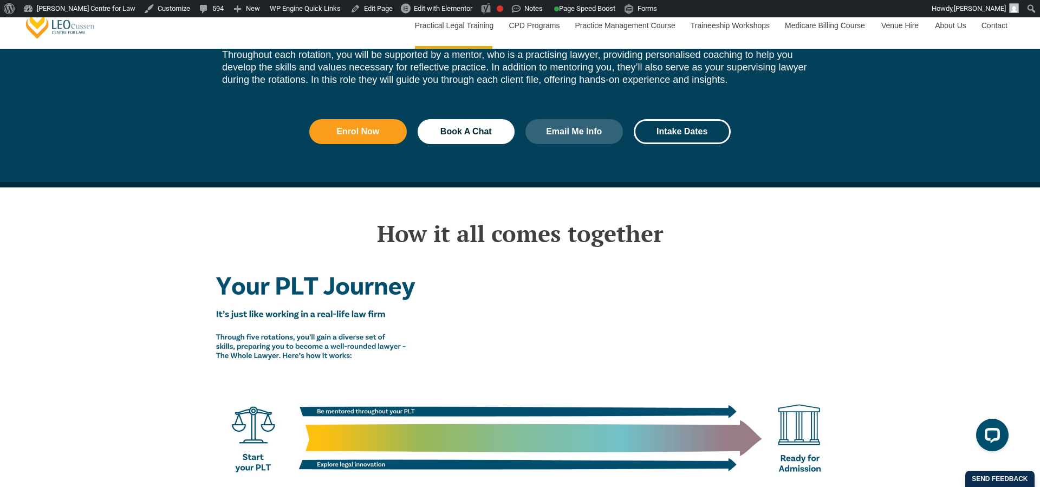
scroll to position [1698, 0]
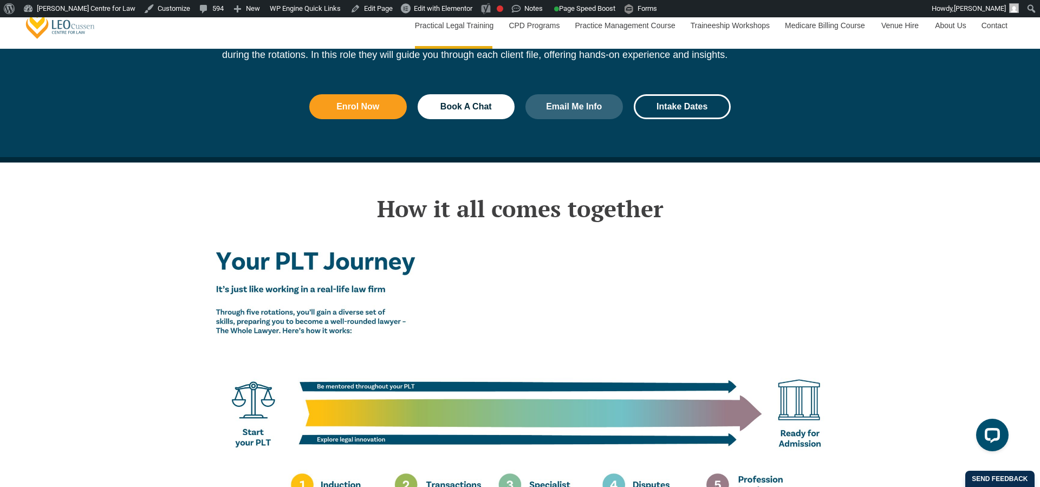
click at [548, 195] on h2 "How it all comes together" at bounding box center [520, 208] width 618 height 27
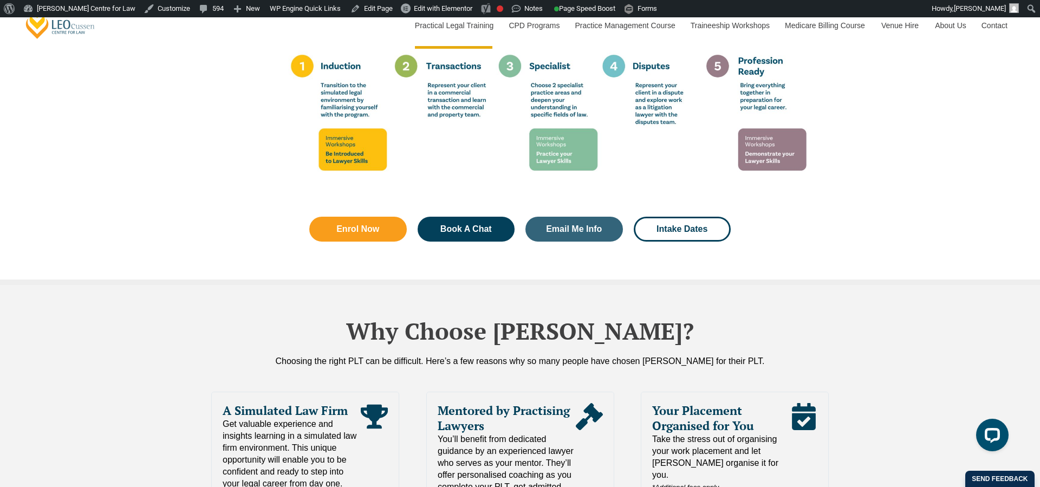
scroll to position [2330, 0]
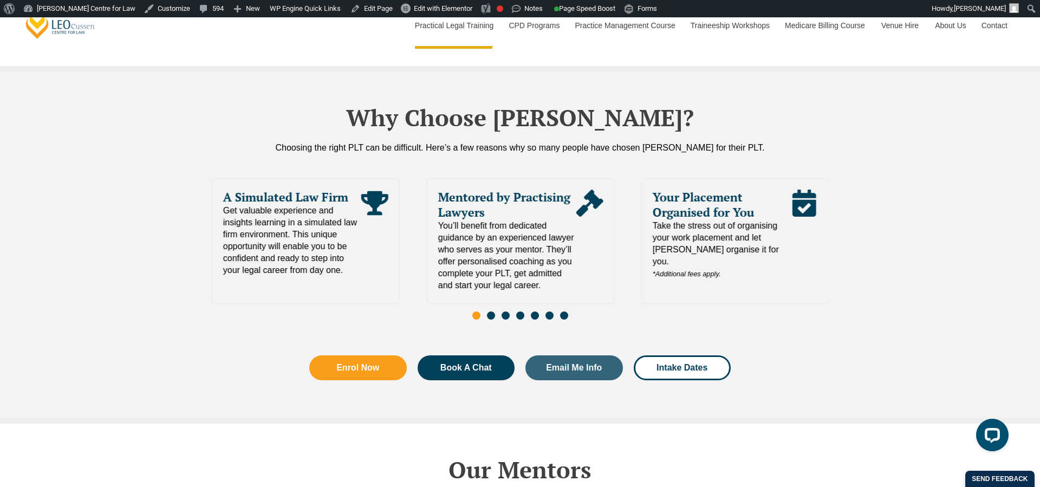
click at [474, 242] on div "Mentored by Practising Lawyers You’ll benefit from dedicated guidance by an exp…" at bounding box center [520, 237] width 187 height 116
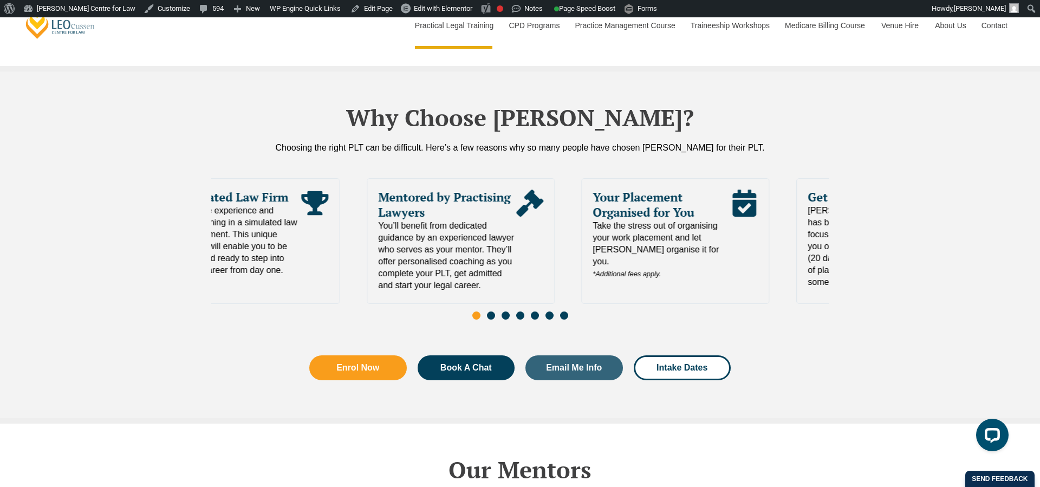
click at [378, 223] on span "You’ll benefit from dedicated guidance by an experienced lawyer who serves as y…" at bounding box center [447, 256] width 138 height 72
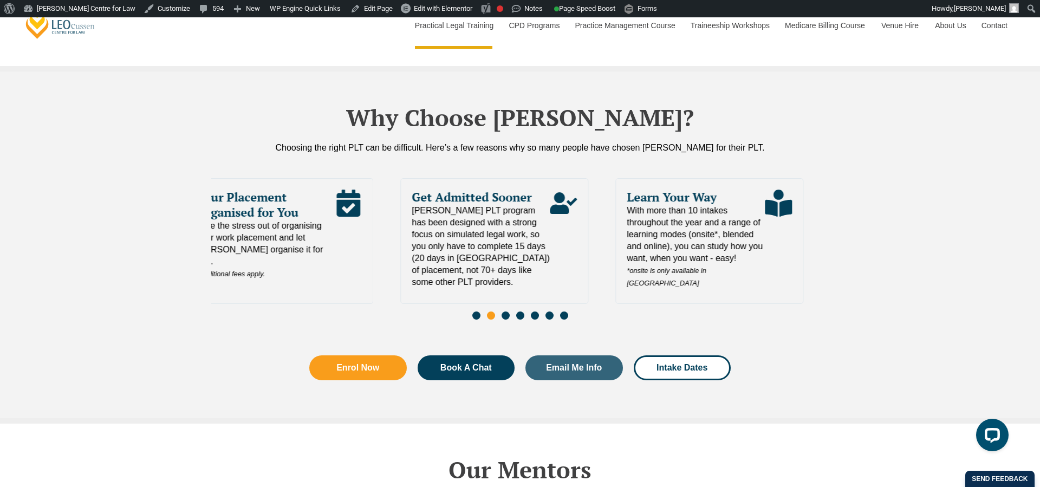
click at [439, 227] on span "[PERSON_NAME] PLT program has been designed with a strong focus on simulated le…" at bounding box center [481, 246] width 138 height 83
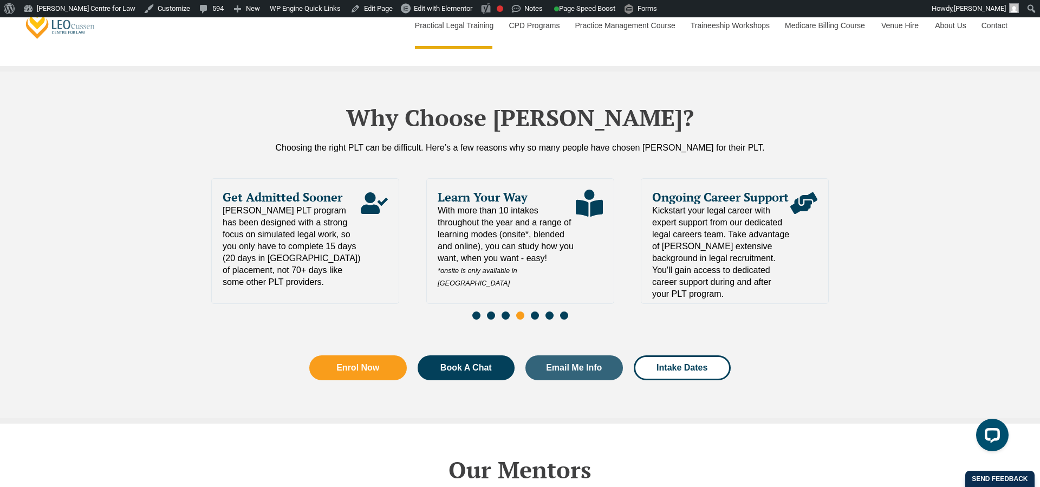
click at [539, 311] on div "Slides" at bounding box center [520, 317] width 618 height 12
click at [538, 312] on span "Go to slide 5" at bounding box center [535, 316] width 8 height 8
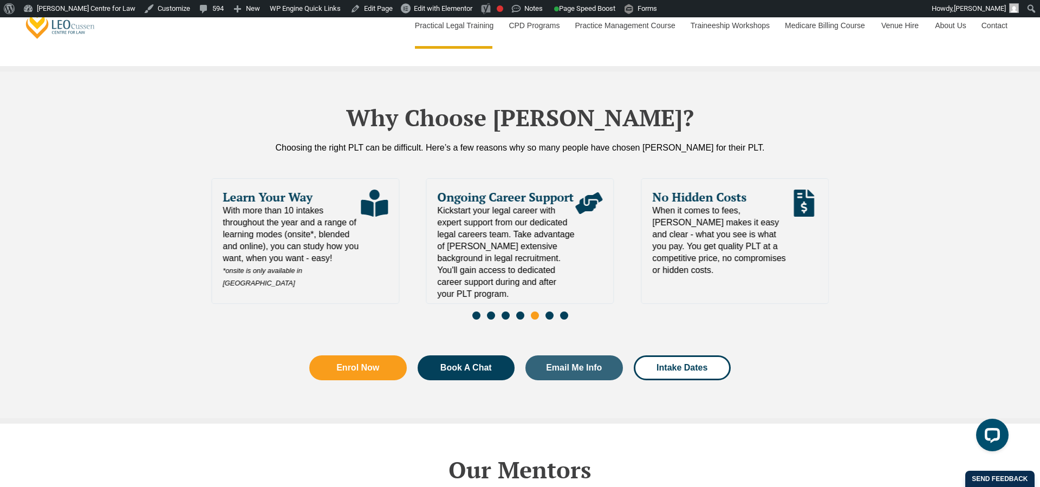
click at [549, 312] on span "Go to slide 6" at bounding box center [550, 316] width 8 height 8
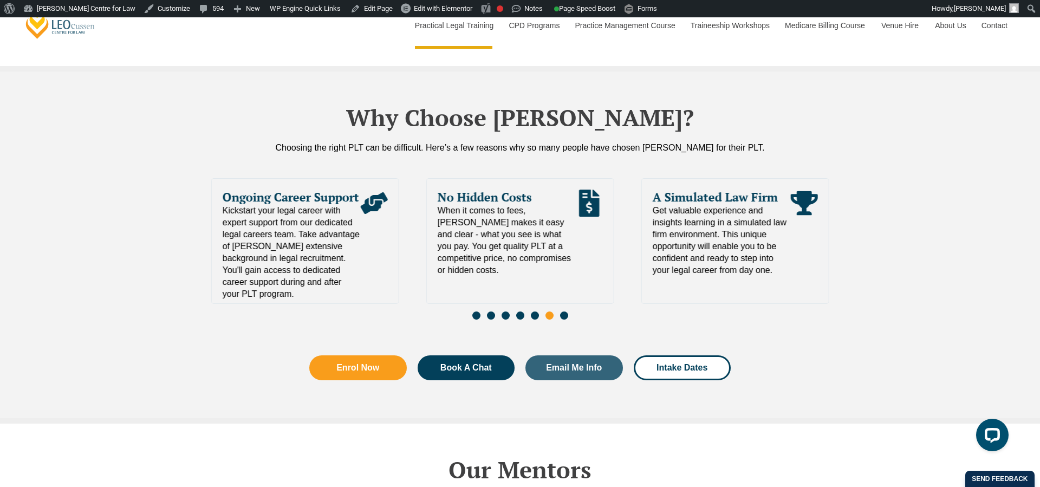
click at [561, 312] on span "Go to slide 7" at bounding box center [564, 316] width 8 height 8
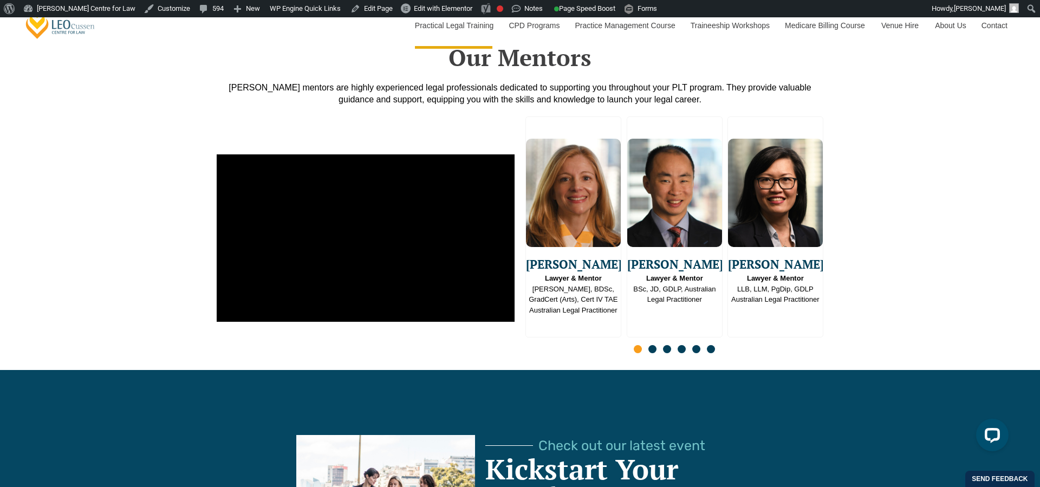
scroll to position [2744, 0]
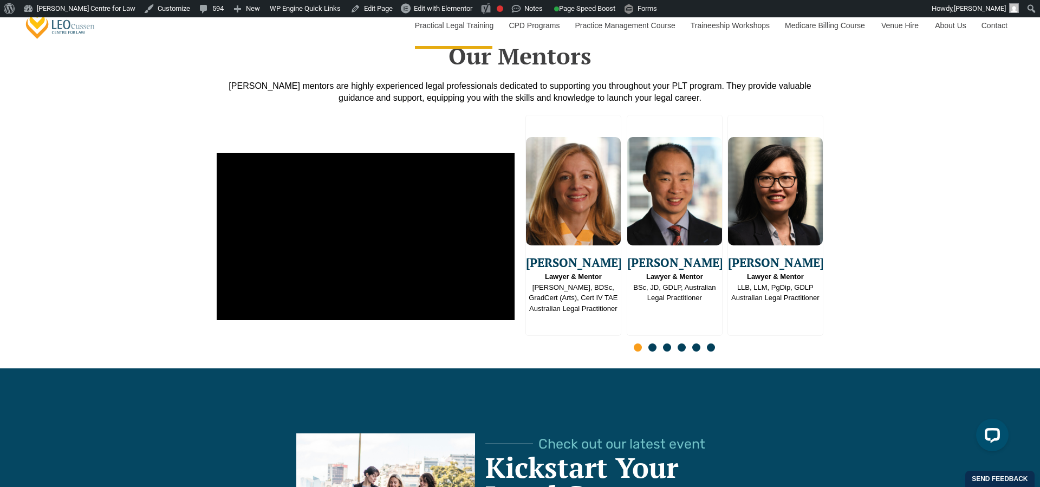
click at [656, 344] on span "Go to slide 2" at bounding box center [653, 348] width 8 height 8
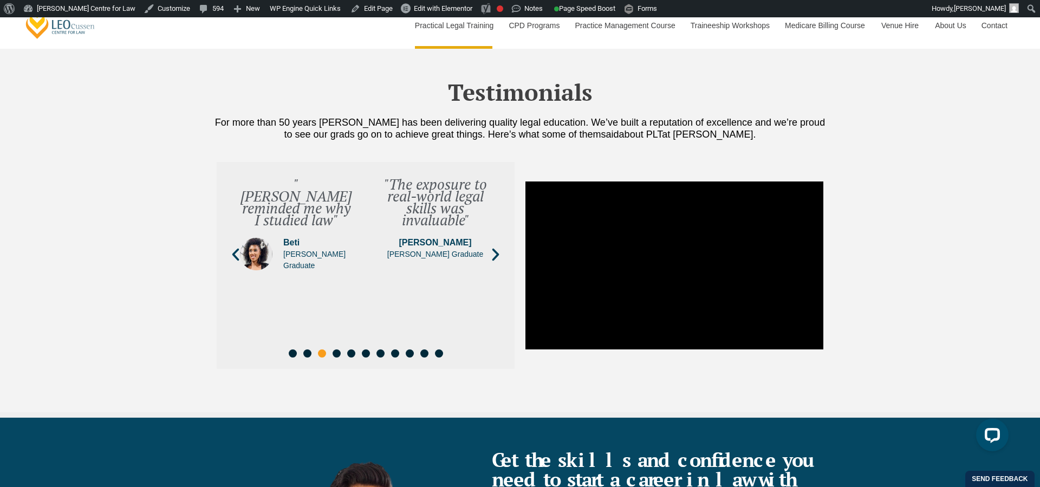
scroll to position [3871, 0]
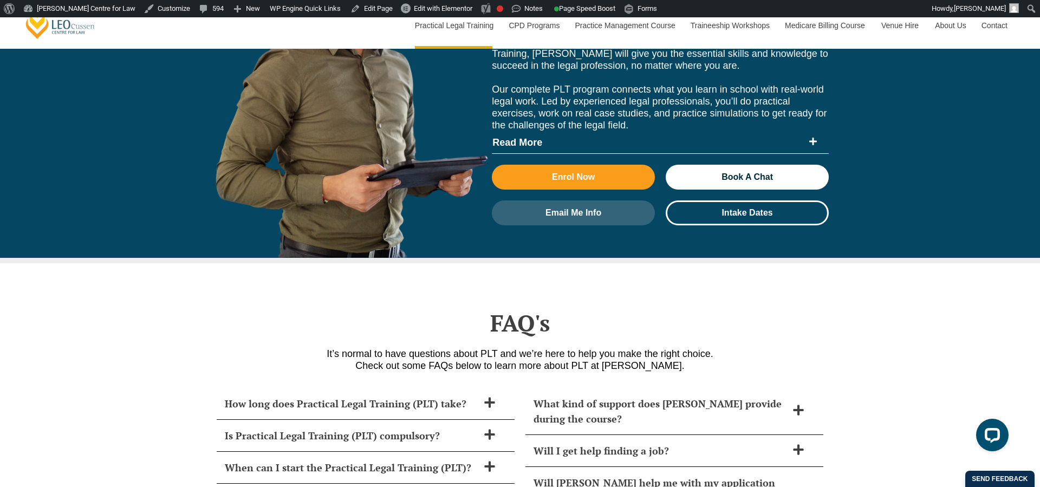
click at [782, 138] on span "Read More" at bounding box center [648, 143] width 311 height 10
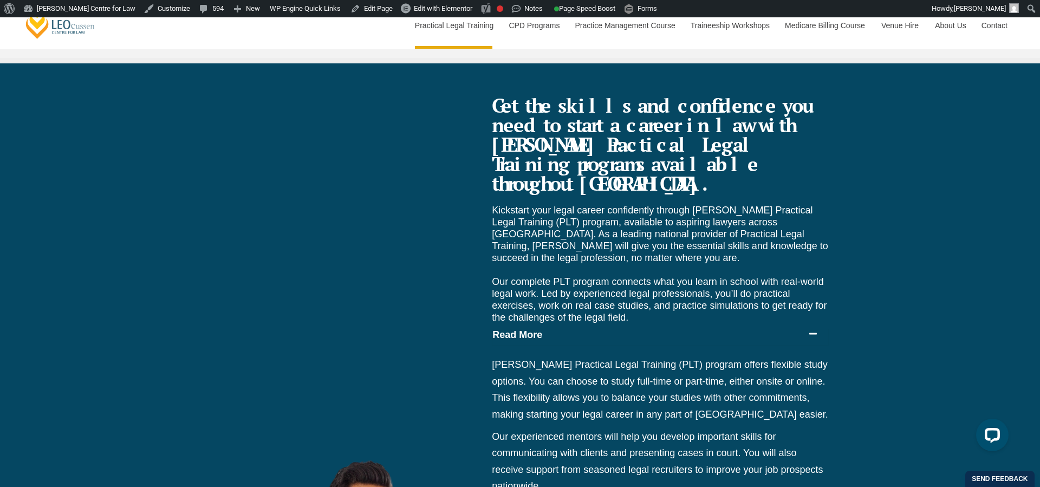
scroll to position [4223, 0]
click at [730, 331] on span "Read More" at bounding box center [648, 336] width 311 height 10
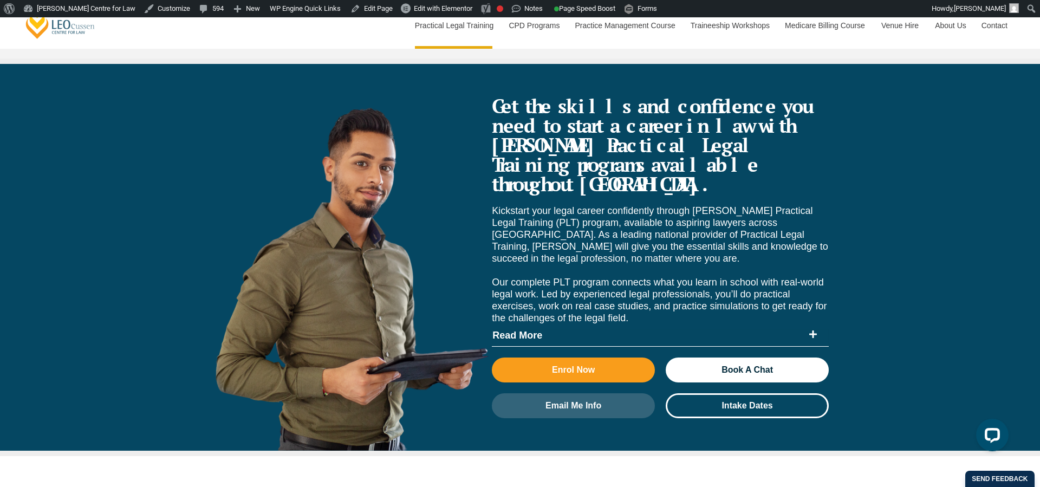
click at [730, 331] on span "Read More" at bounding box center [648, 336] width 311 height 10
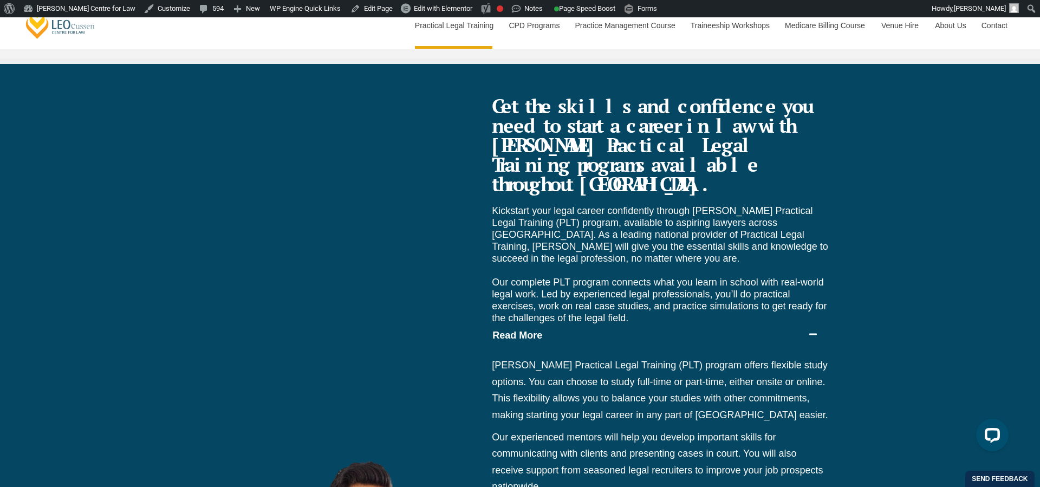
click at [730, 331] on span "Read More" at bounding box center [648, 336] width 311 height 10
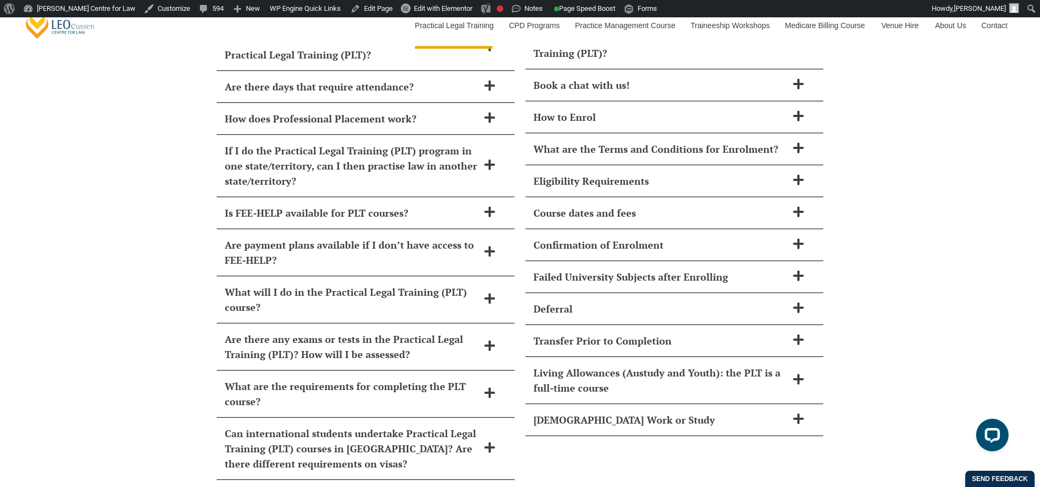
scroll to position [4877, 0]
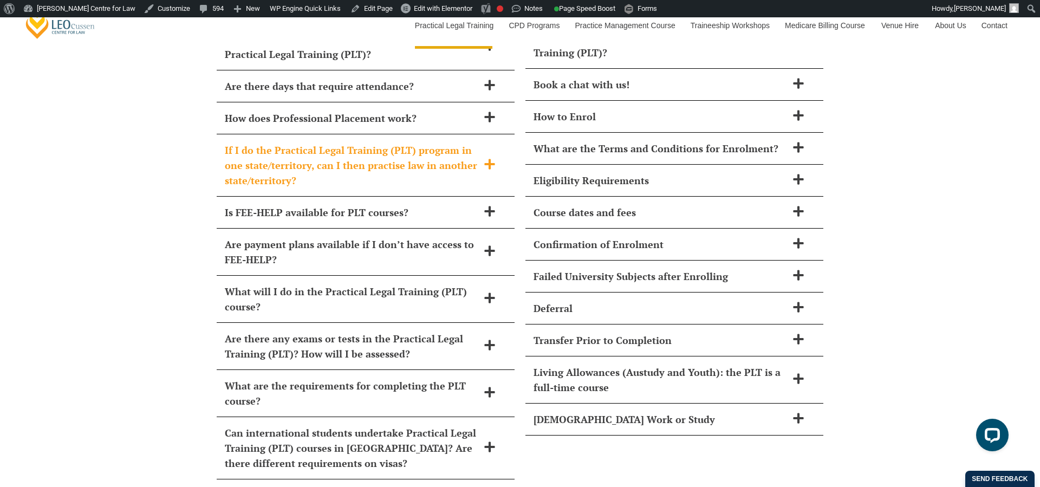
click at [482, 158] on span at bounding box center [489, 165] width 23 height 14
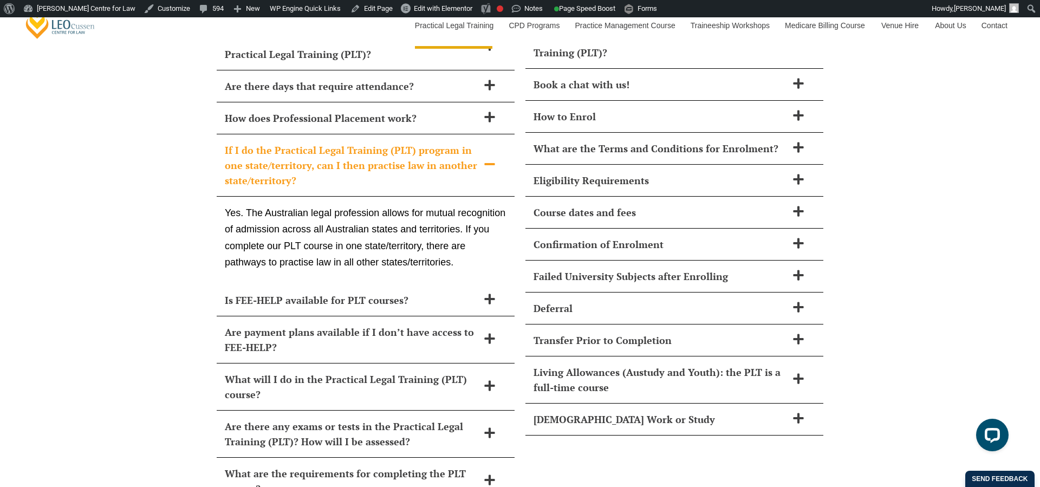
click at [482, 158] on span at bounding box center [489, 165] width 23 height 14
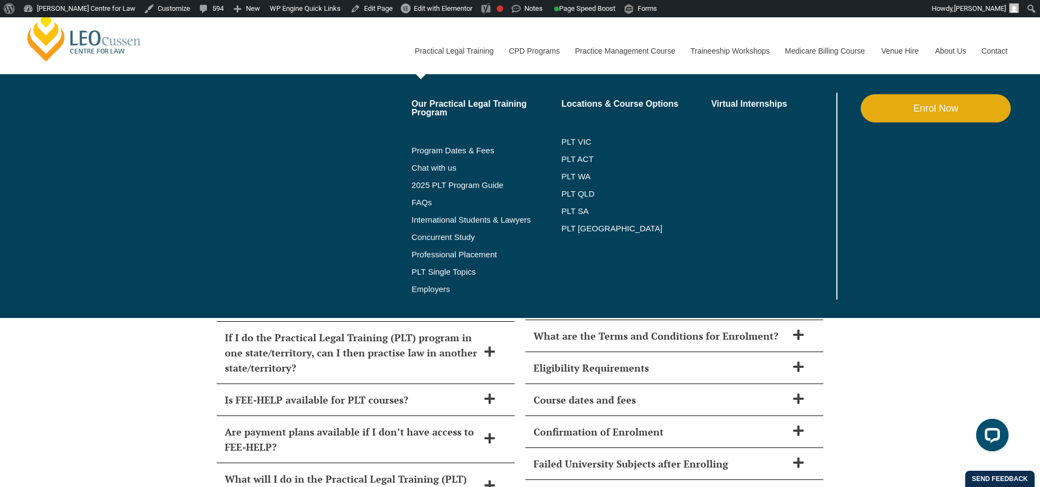
scroll to position [3682, 0]
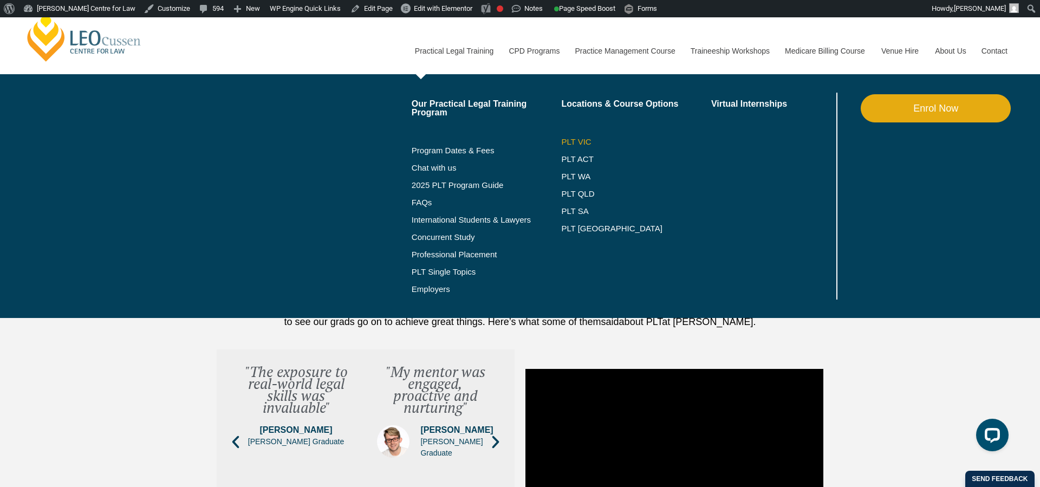
click at [561, 144] on link "PLT VIC" at bounding box center [636, 142] width 150 height 9
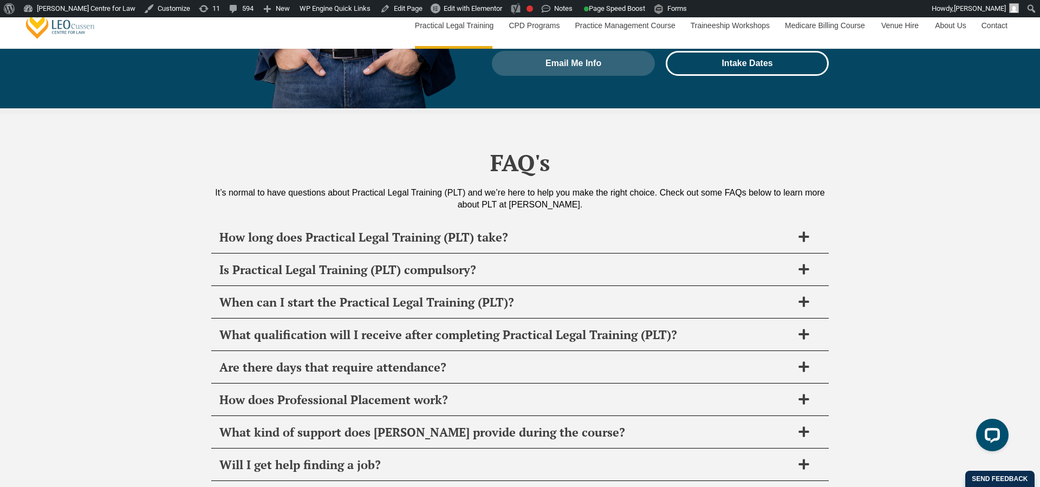
scroll to position [5107, 0]
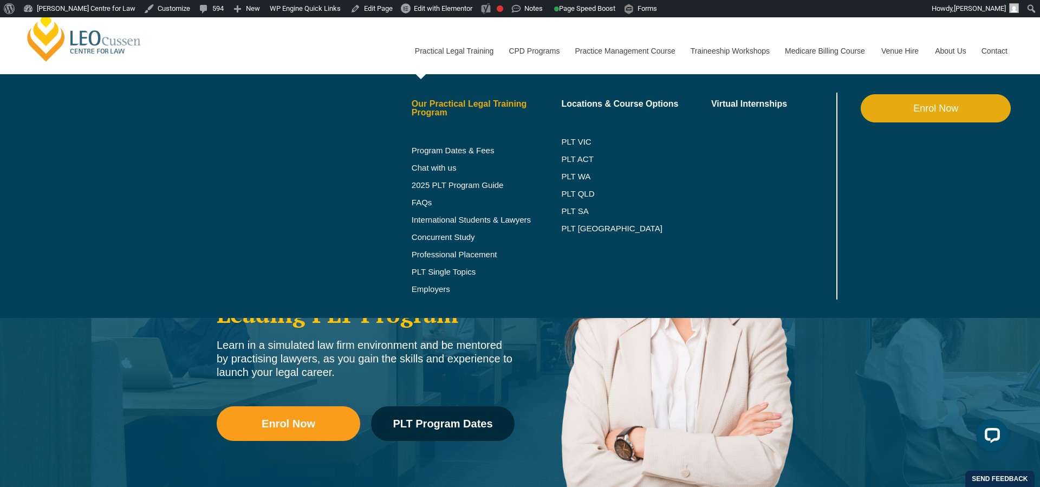
click at [447, 101] on link "Our Practical Legal Training Program" at bounding box center [487, 108] width 150 height 17
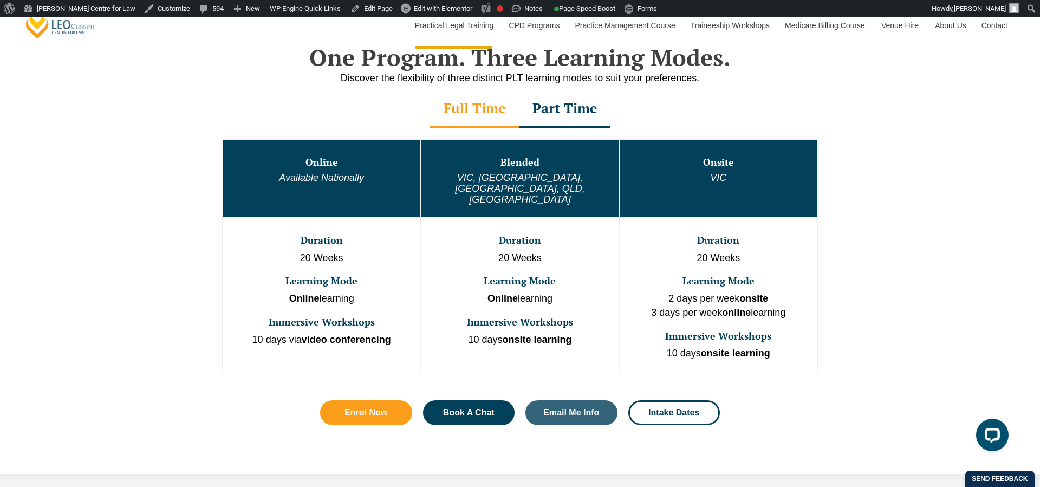
scroll to position [551, 0]
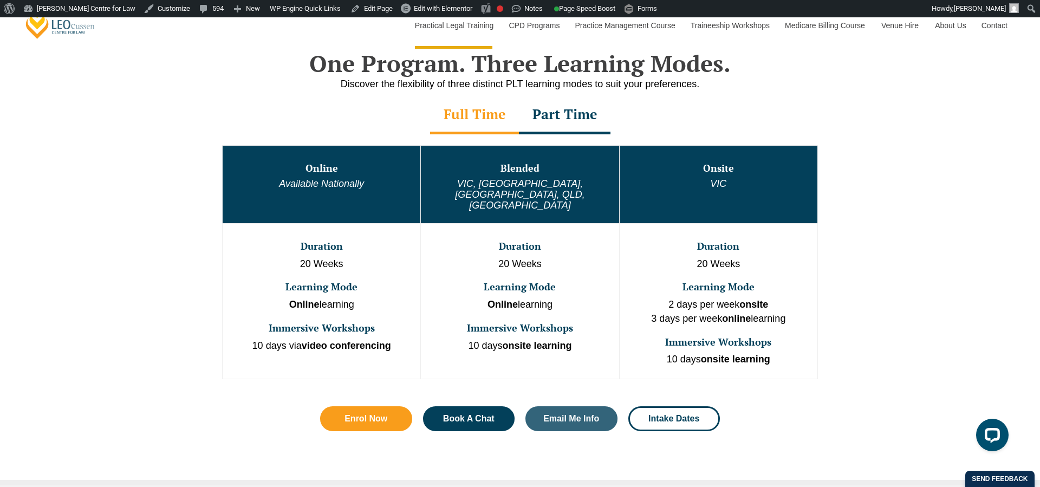
click at [559, 117] on div "Part Time" at bounding box center [565, 115] width 92 height 38
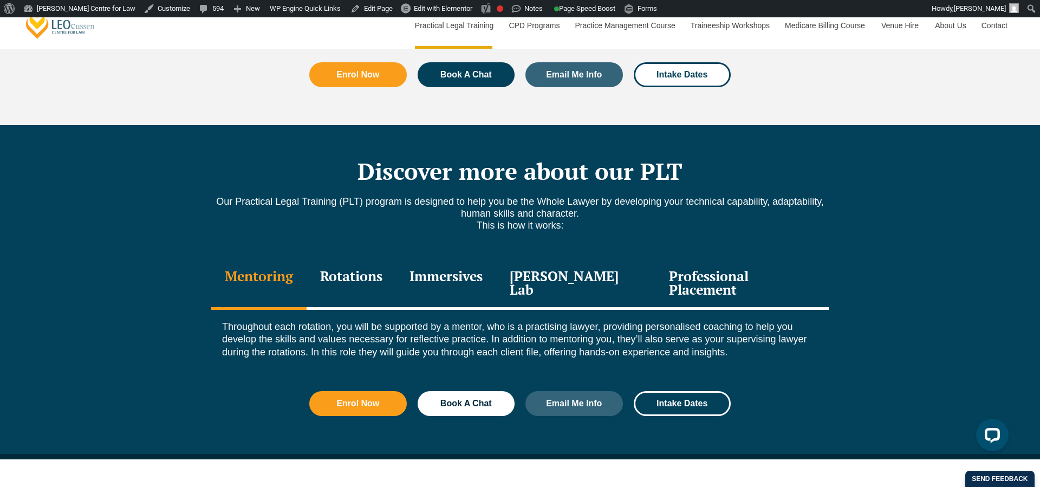
scroll to position [1377, 0]
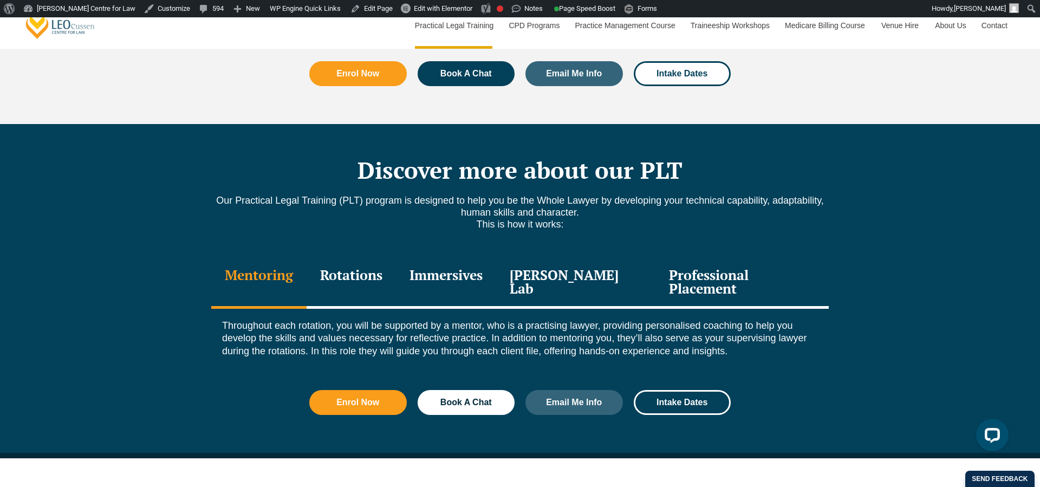
drag, startPoint x: 364, startPoint y: 262, endPoint x: 418, endPoint y: 269, distance: 54.2
click at [364, 262] on div "Rotations" at bounding box center [351, 282] width 89 height 51
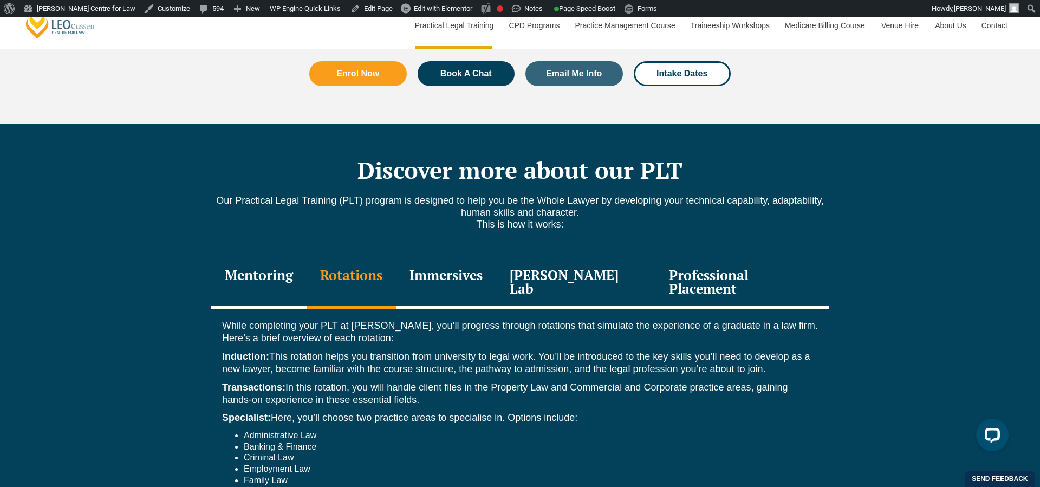
drag, startPoint x: 452, startPoint y: 269, endPoint x: 515, endPoint y: 269, distance: 63.4
click at [452, 269] on div "Immersives" at bounding box center [446, 282] width 100 height 51
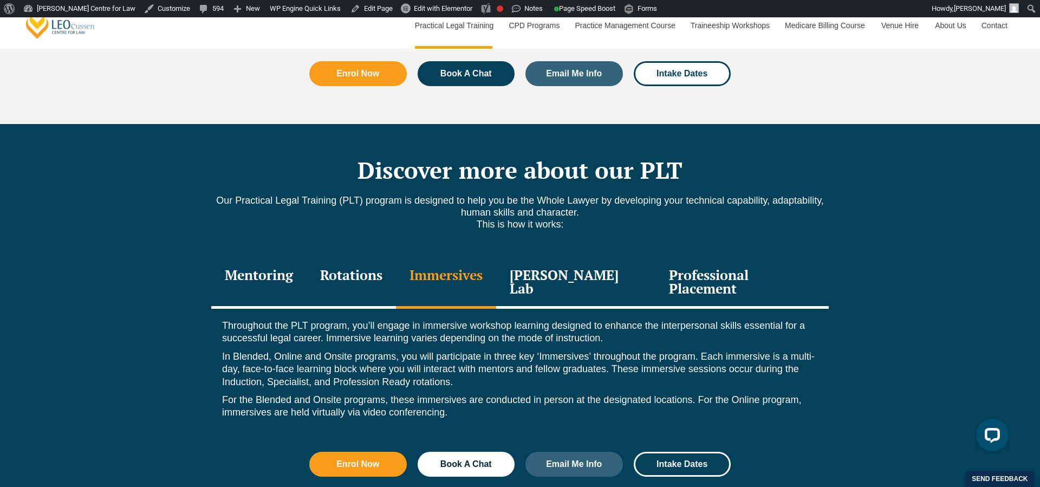
drag, startPoint x: 550, startPoint y: 268, endPoint x: 592, endPoint y: 264, distance: 42.4
click at [550, 268] on div "[PERSON_NAME] Lab" at bounding box center [575, 282] width 159 height 51
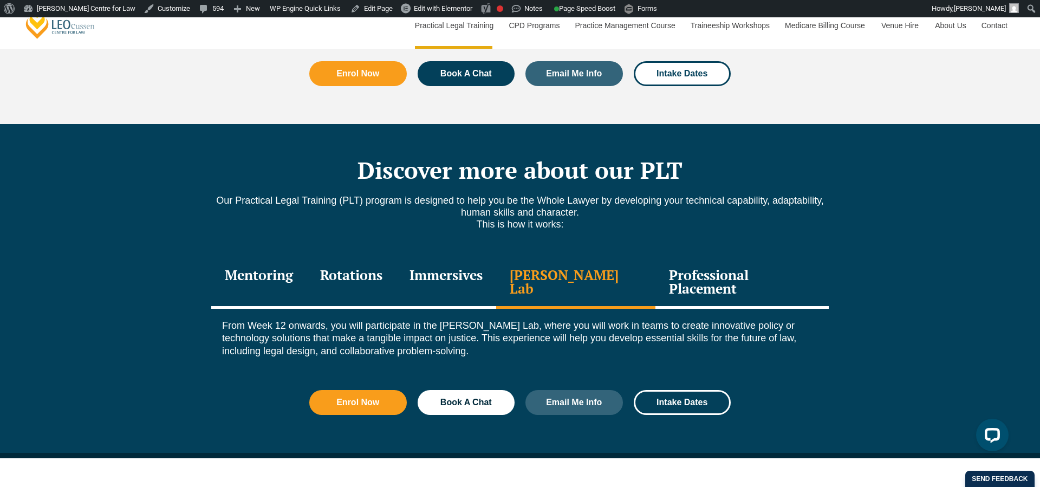
click at [691, 263] on div "Professional Placement" at bounding box center [742, 282] width 173 height 51
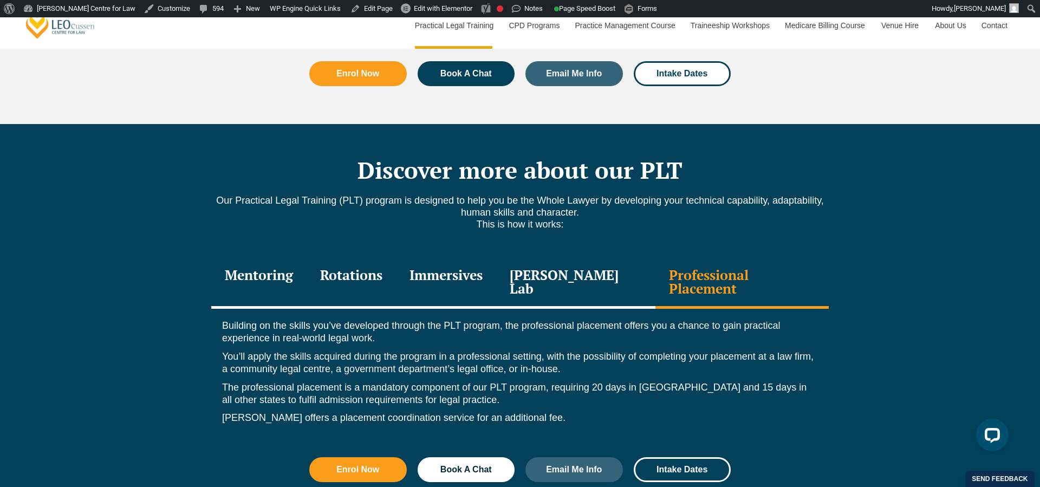
click at [292, 257] on div "Mentoring" at bounding box center [258, 282] width 95 height 51
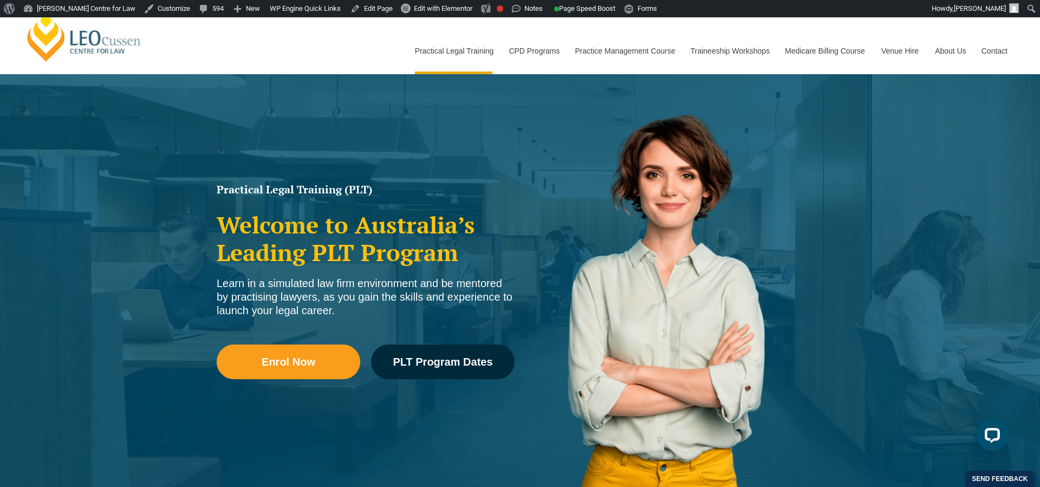
scroll to position [0, 0]
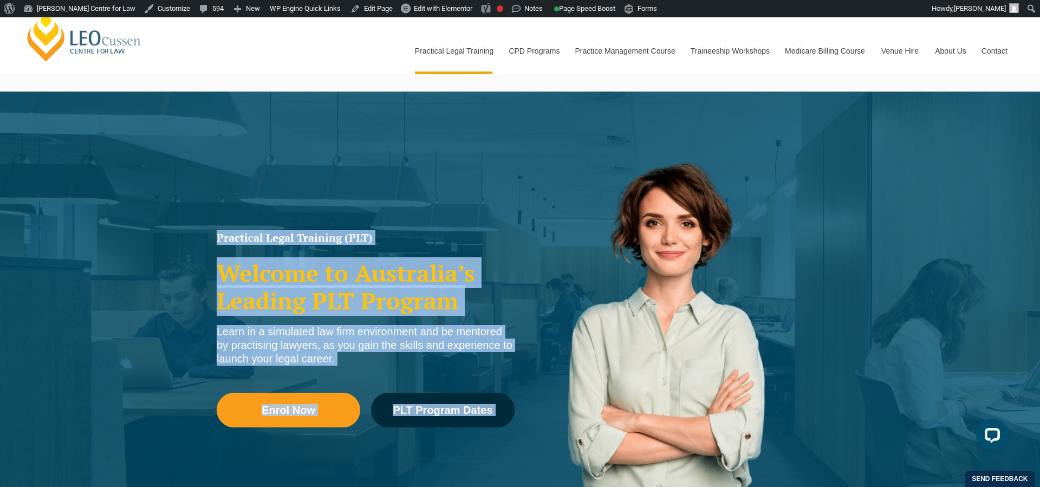
drag, startPoint x: 199, startPoint y: 222, endPoint x: 536, endPoint y: 418, distance: 389.2
click at [536, 418] on div "Practical Legal Training (PLT) Welcome to Australia’s Leading PLT Program Learn…" at bounding box center [520, 330] width 1040 height 477
click at [488, 380] on div "Enrol Now PLT Program Dates" at bounding box center [366, 416] width 298 height 78
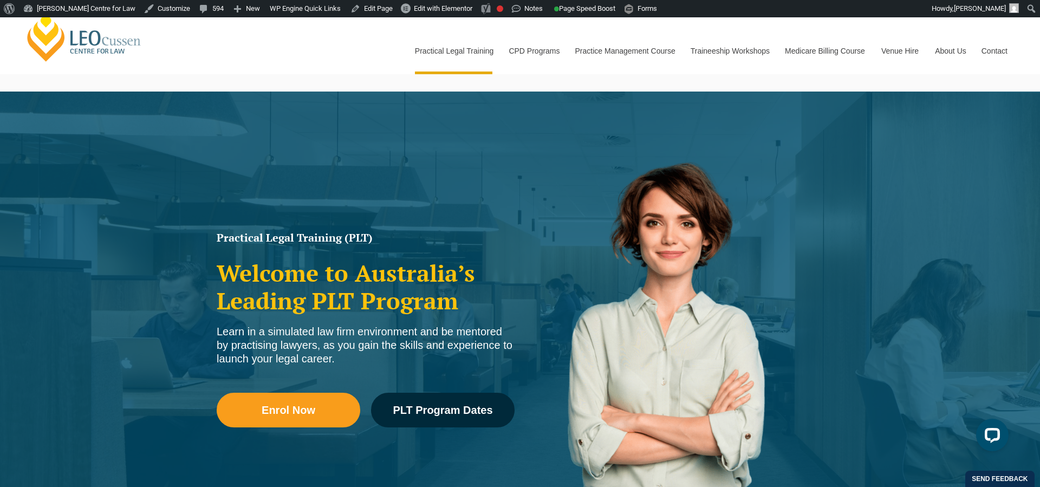
drag, startPoint x: 417, startPoint y: 369, endPoint x: 209, endPoint y: 237, distance: 247.0
click at [209, 237] on div "Practical Legal Training (PLT) Welcome to Australia’s Leading PLT Program Learn…" at bounding box center [520, 330] width 1040 height 477
click at [211, 237] on div "Practical Legal Training (PLT) Welcome to Australia’s Leading PLT Program Learn…" at bounding box center [365, 343] width 309 height 233
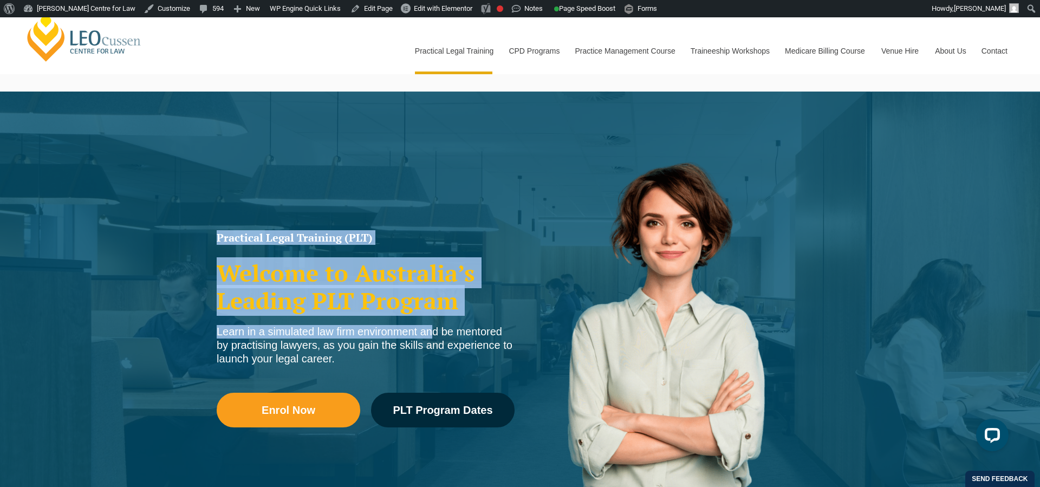
drag, startPoint x: 216, startPoint y: 233, endPoint x: 377, endPoint y: 335, distance: 190.8
click at [377, 335] on div "Practical Legal Training (PLT) Welcome to Australia’s Leading PLT Program Learn…" at bounding box center [365, 343] width 309 height 233
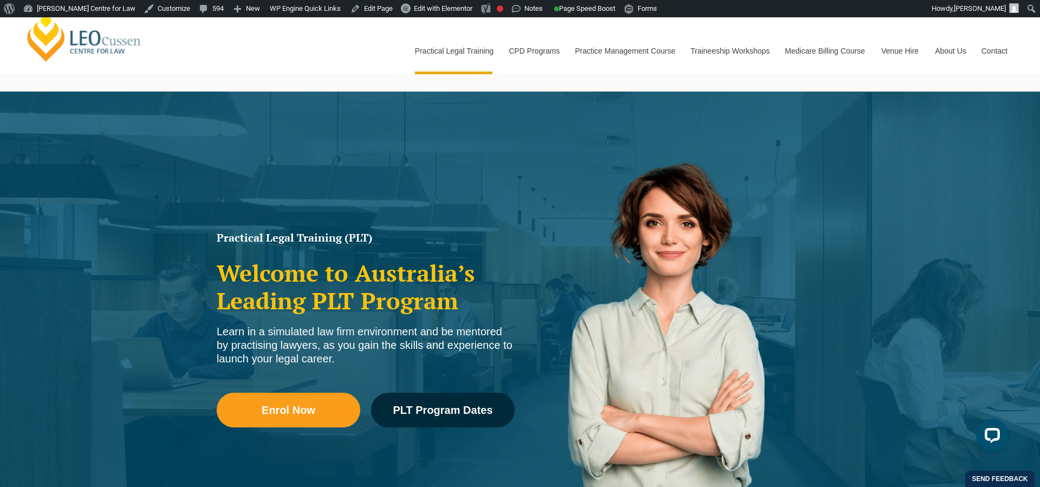
click at [297, 226] on div "Practical Legal Training (PLT) Welcome to Australia’s Leading PLT Program Learn…" at bounding box center [520, 330] width 1040 height 477
drag, startPoint x: 268, startPoint y: 236, endPoint x: 193, endPoint y: 240, distance: 74.9
click at [266, 237] on h1 "Practical Legal Training (PLT)" at bounding box center [366, 237] width 298 height 11
drag, startPoint x: 200, startPoint y: 238, endPoint x: 364, endPoint y: 242, distance: 163.7
click at [387, 246] on div "Practical Legal Training (PLT) Welcome to Australia’s Leading PLT Program Learn…" at bounding box center [520, 330] width 1040 height 477
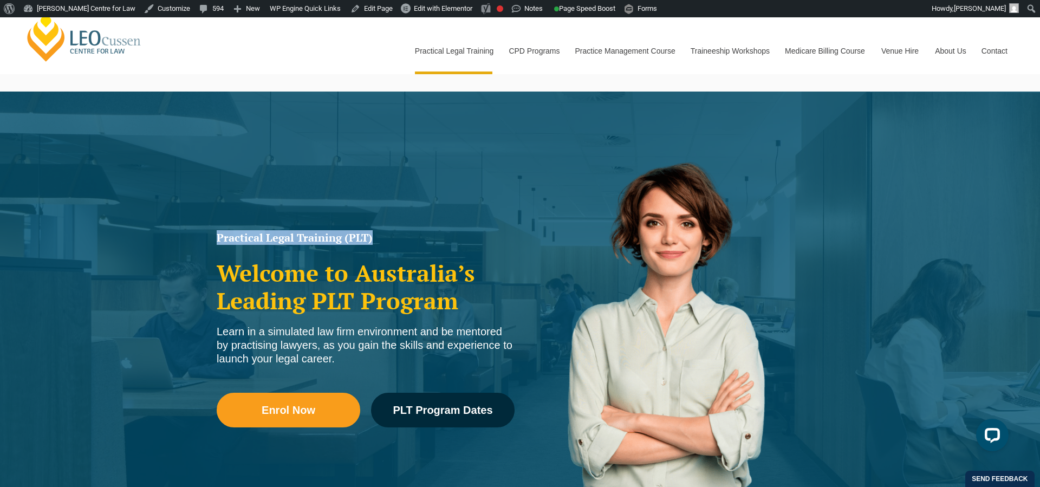
copy h1 "Practical Legal Training (PLT)"
